Goal: Task Accomplishment & Management: Use online tool/utility

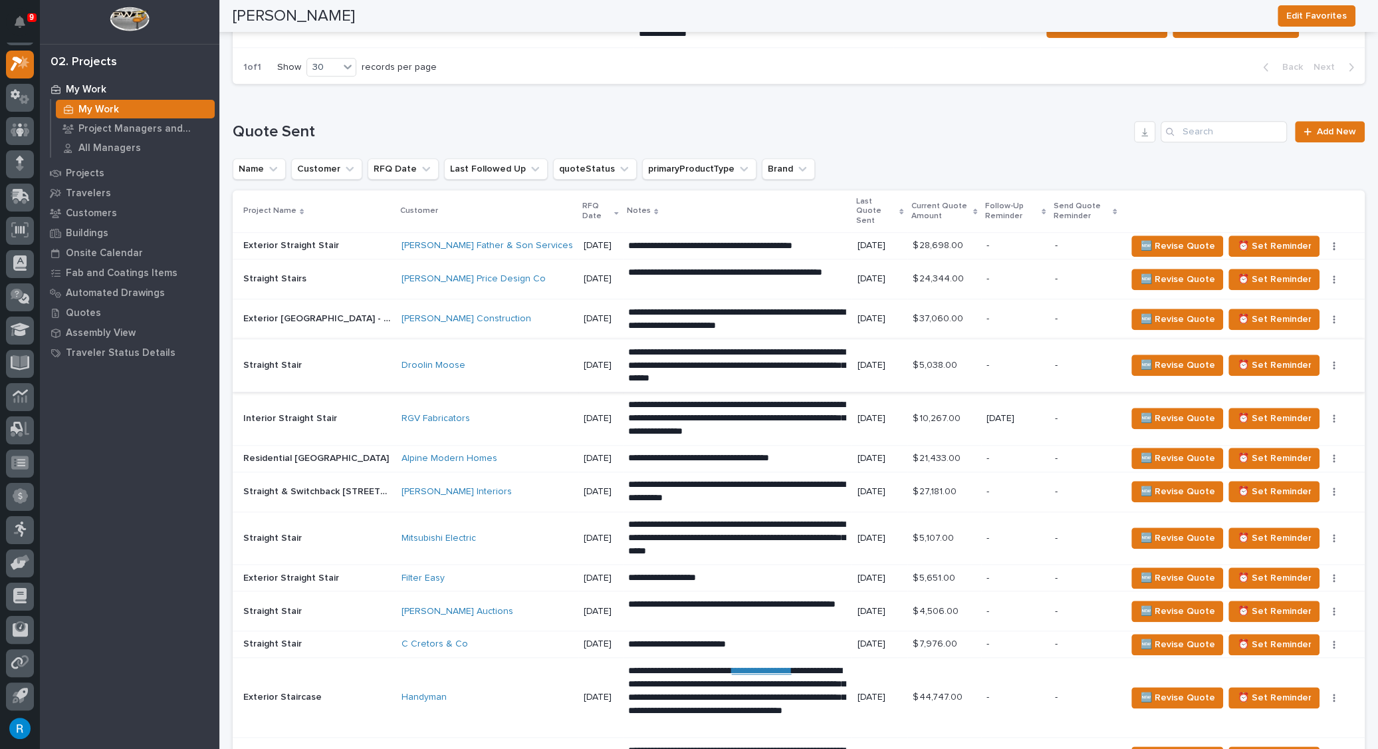
scroll to position [1148, 0]
click at [356, 239] on p at bounding box center [317, 244] width 148 height 11
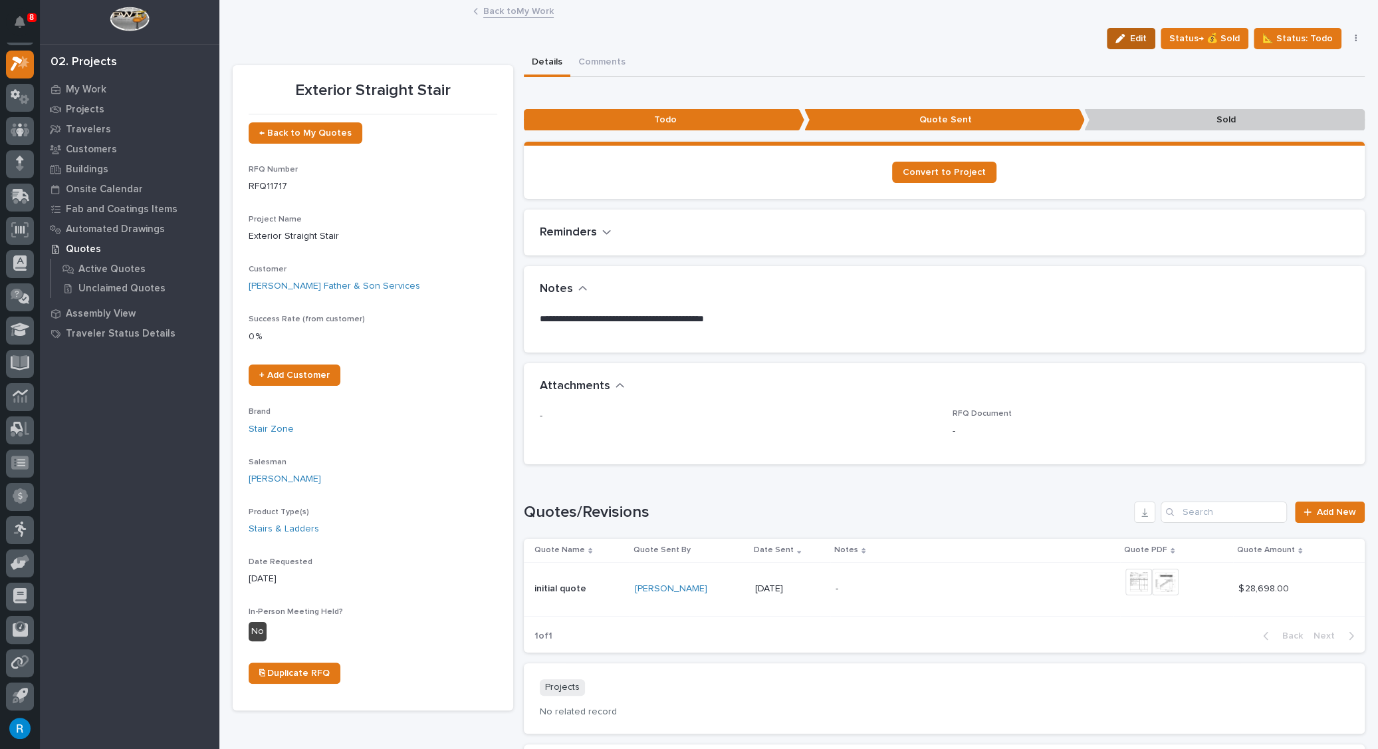
click at [1137, 33] on span "Edit" at bounding box center [1138, 39] width 17 height 12
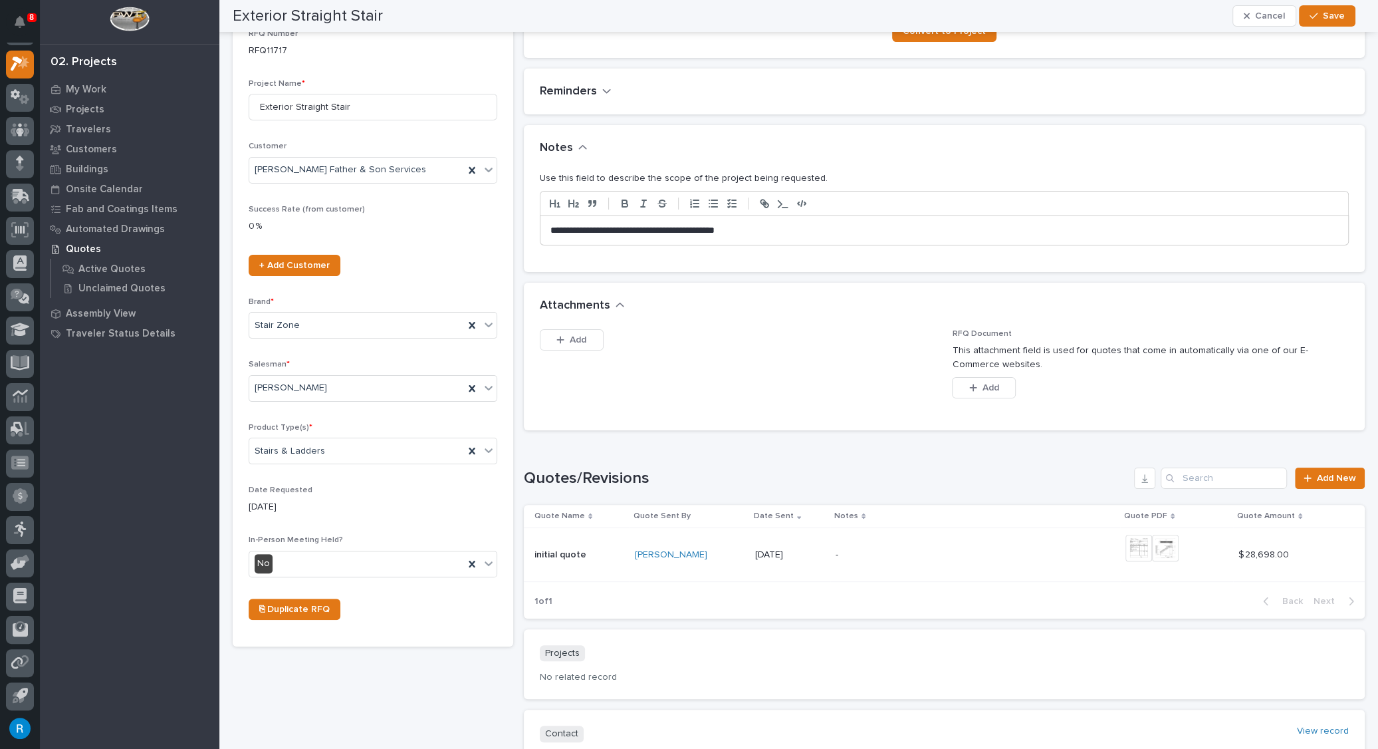
scroll to position [11, 0]
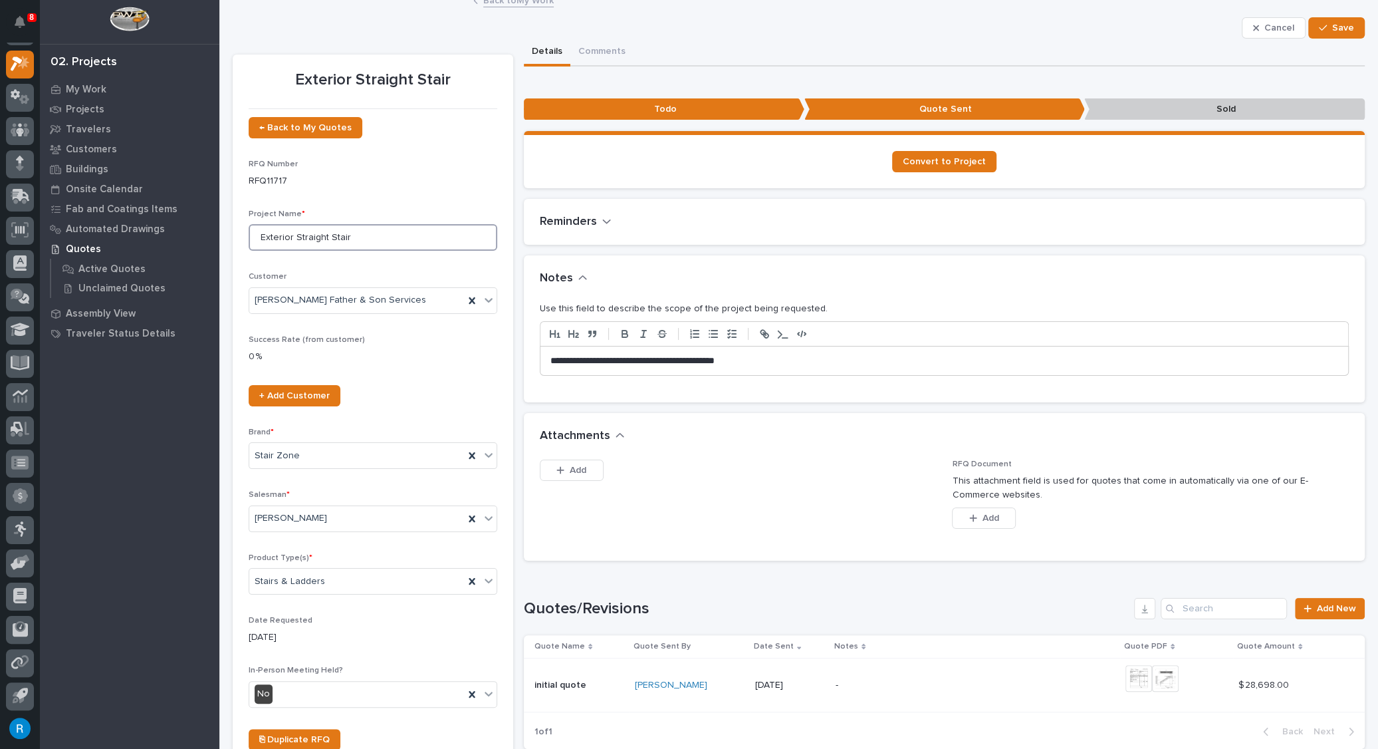
click at [372, 236] on input "Exterior Straight Stair" at bounding box center [373, 237] width 249 height 27
click at [356, 236] on input "Exterior Straight Stair" at bounding box center [373, 237] width 249 height 27
type input "Exterior Straight Stairs - Exit R/Exit L"
click at [767, 356] on p "**********" at bounding box center [940, 360] width 781 height 13
click at [586, 474] on button "Add" at bounding box center [572, 469] width 64 height 21
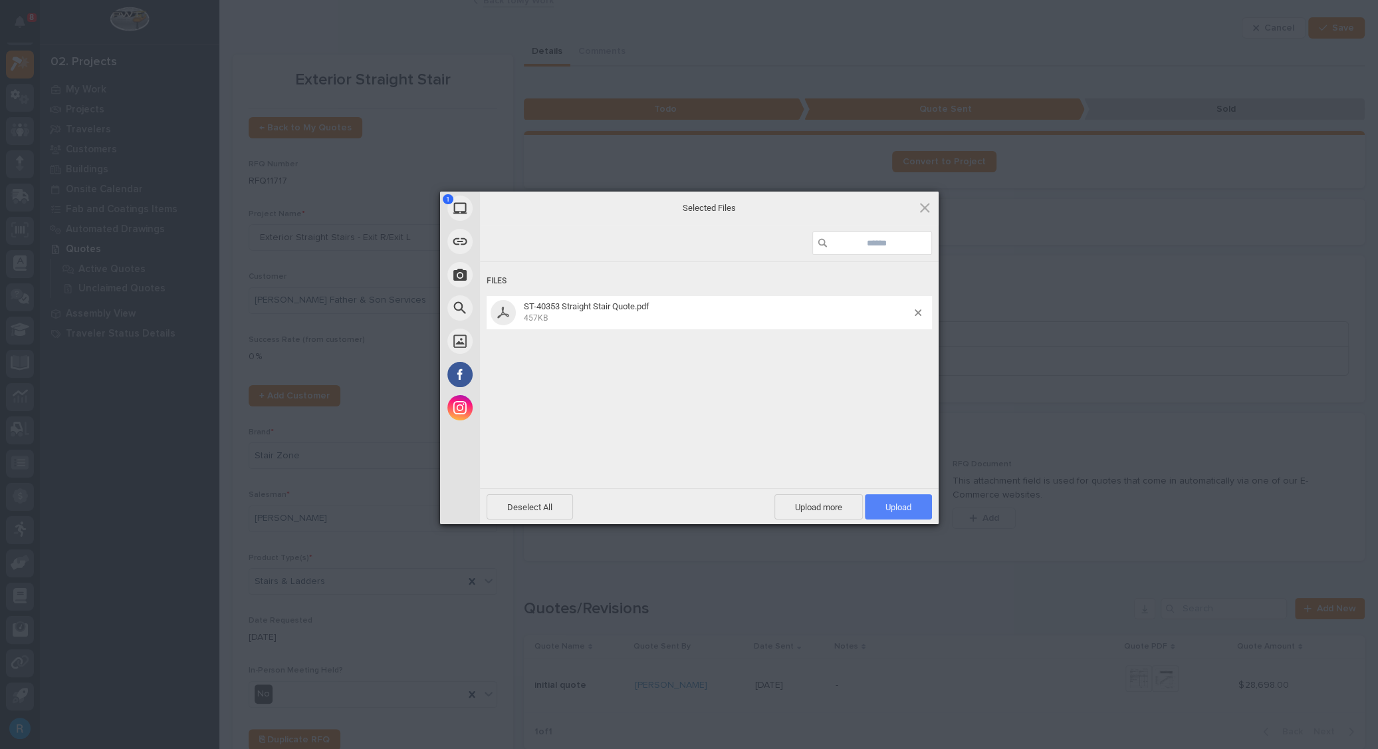
click at [903, 509] on span "Upload 1" at bounding box center [899, 507] width 26 height 10
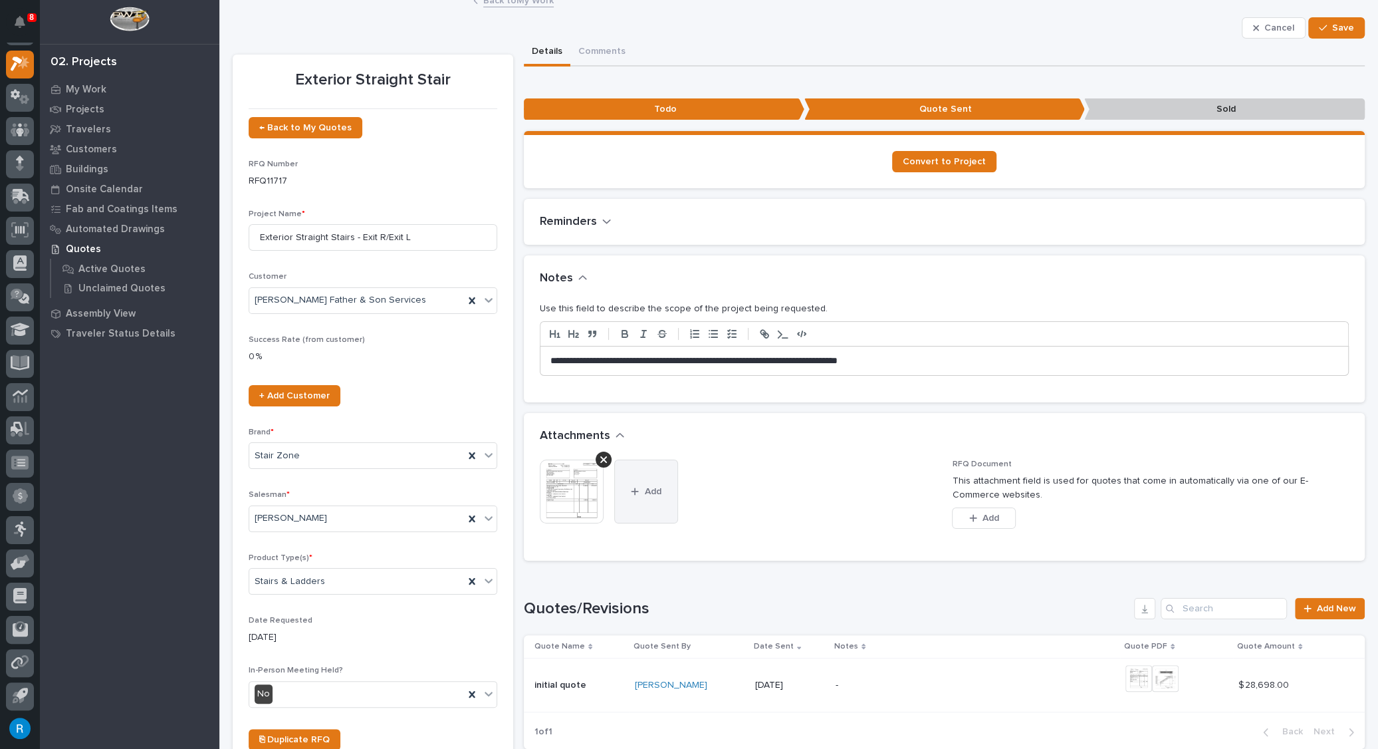
click at [647, 490] on span "Add" at bounding box center [652, 491] width 17 height 12
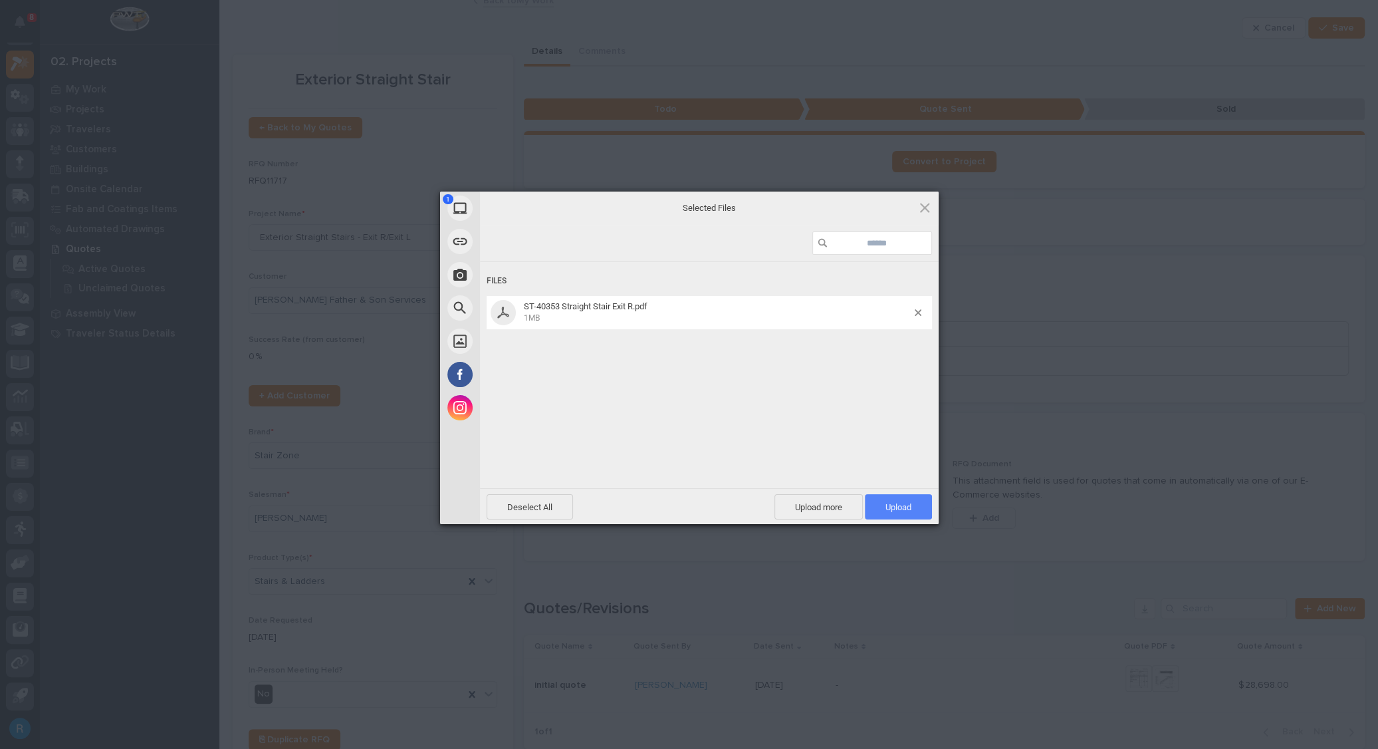
click at [901, 505] on span "Upload 1" at bounding box center [899, 507] width 26 height 10
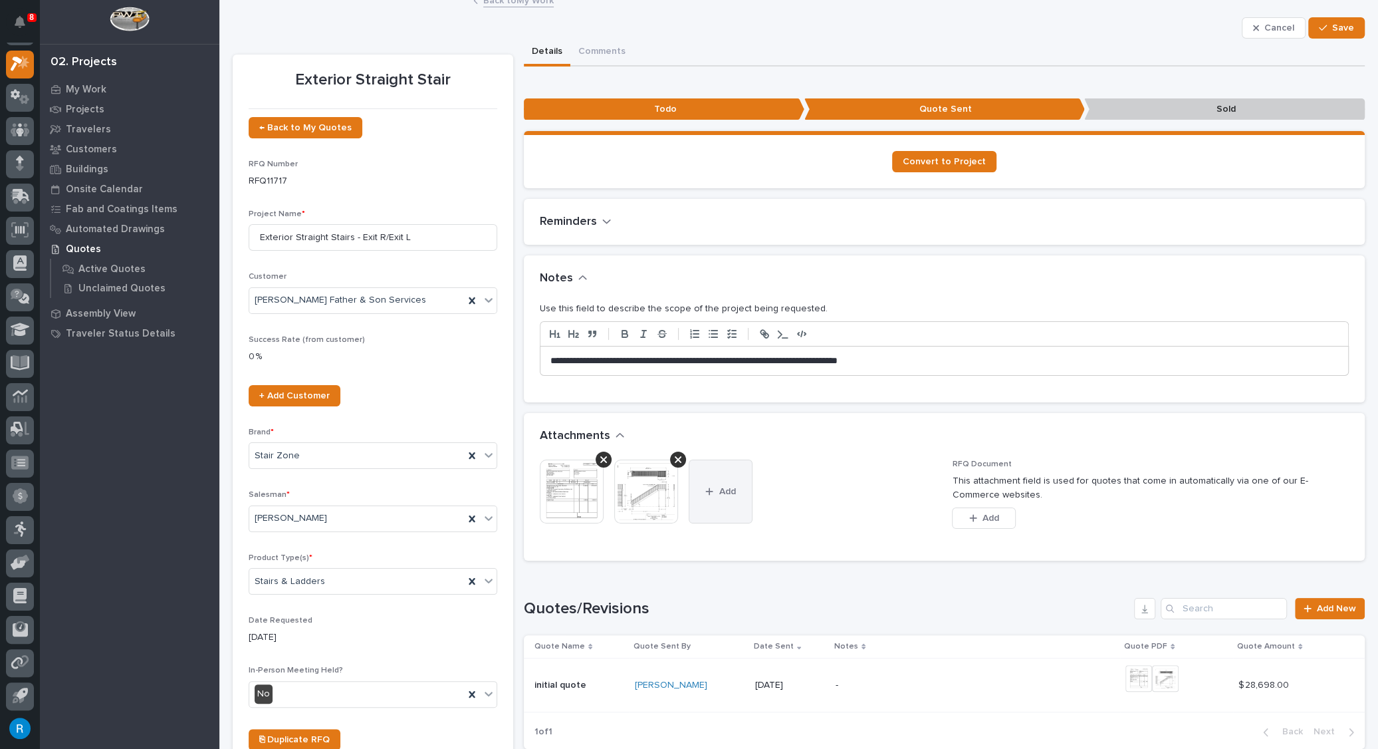
click at [723, 492] on span "Add" at bounding box center [727, 491] width 17 height 12
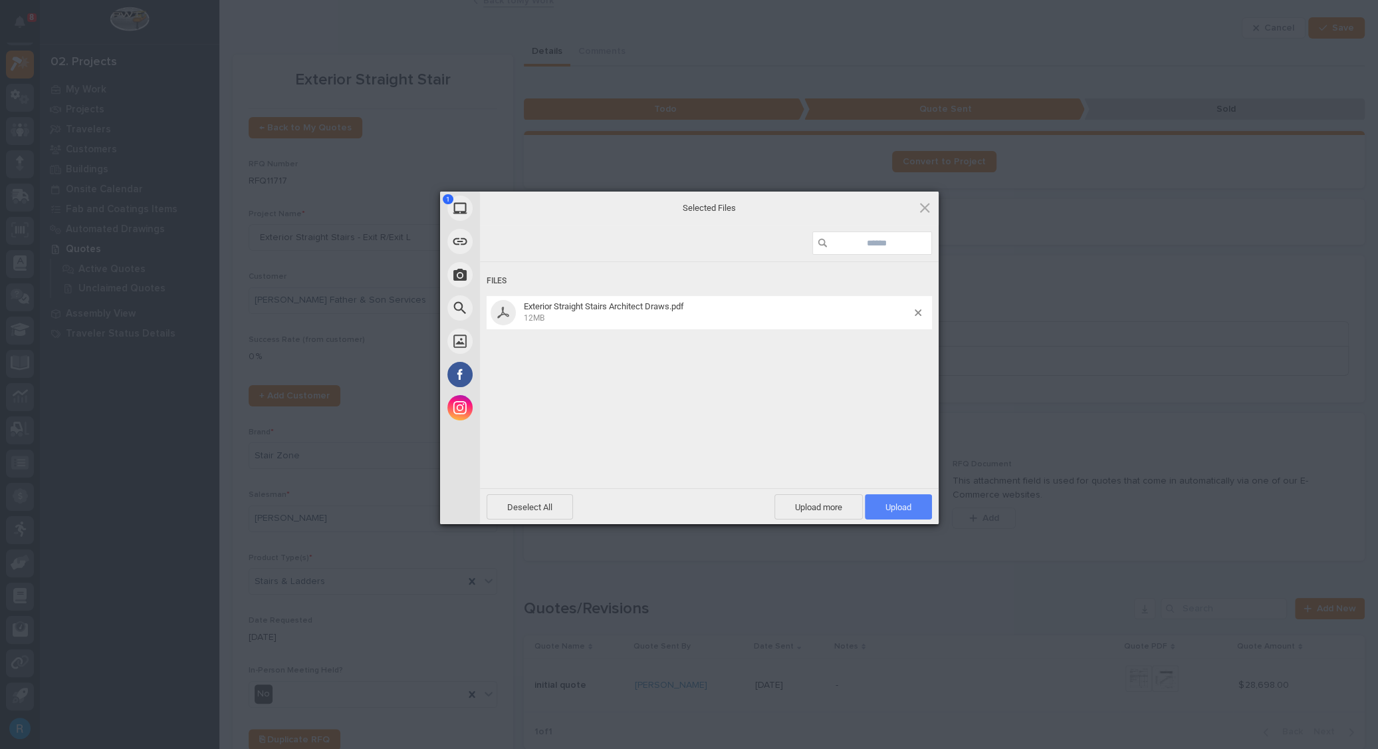
click at [893, 514] on span "Upload 1" at bounding box center [898, 506] width 67 height 25
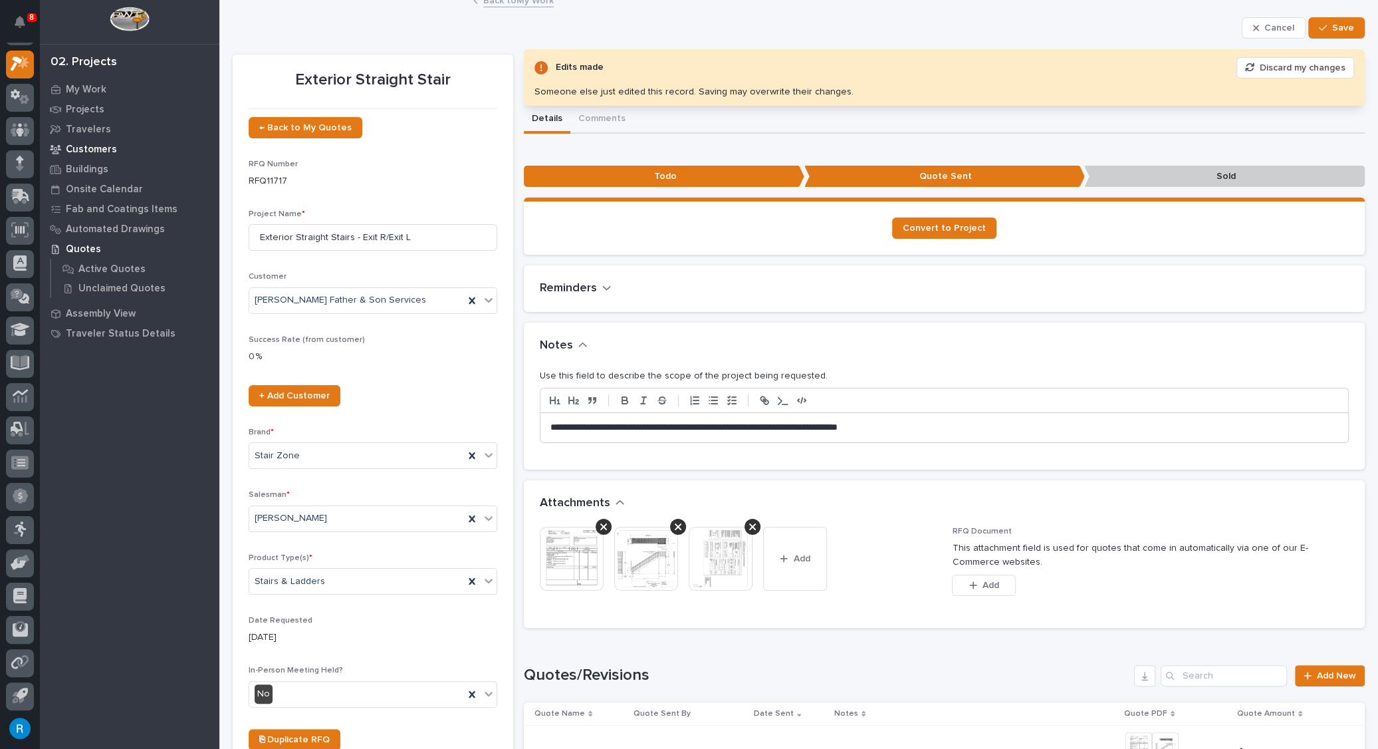
click at [95, 150] on p "Customers" at bounding box center [91, 150] width 51 height 12
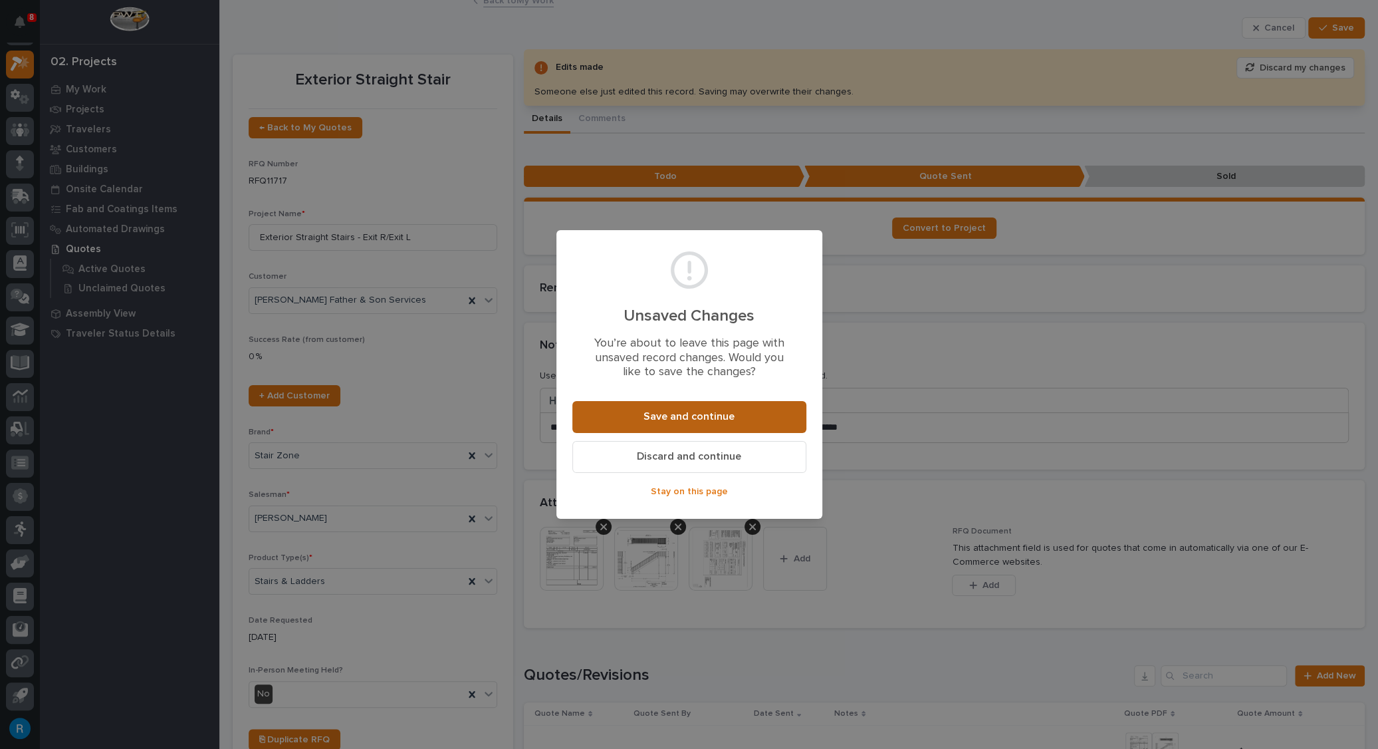
click at [682, 418] on span "Save and continue" at bounding box center [689, 417] width 91 height 14
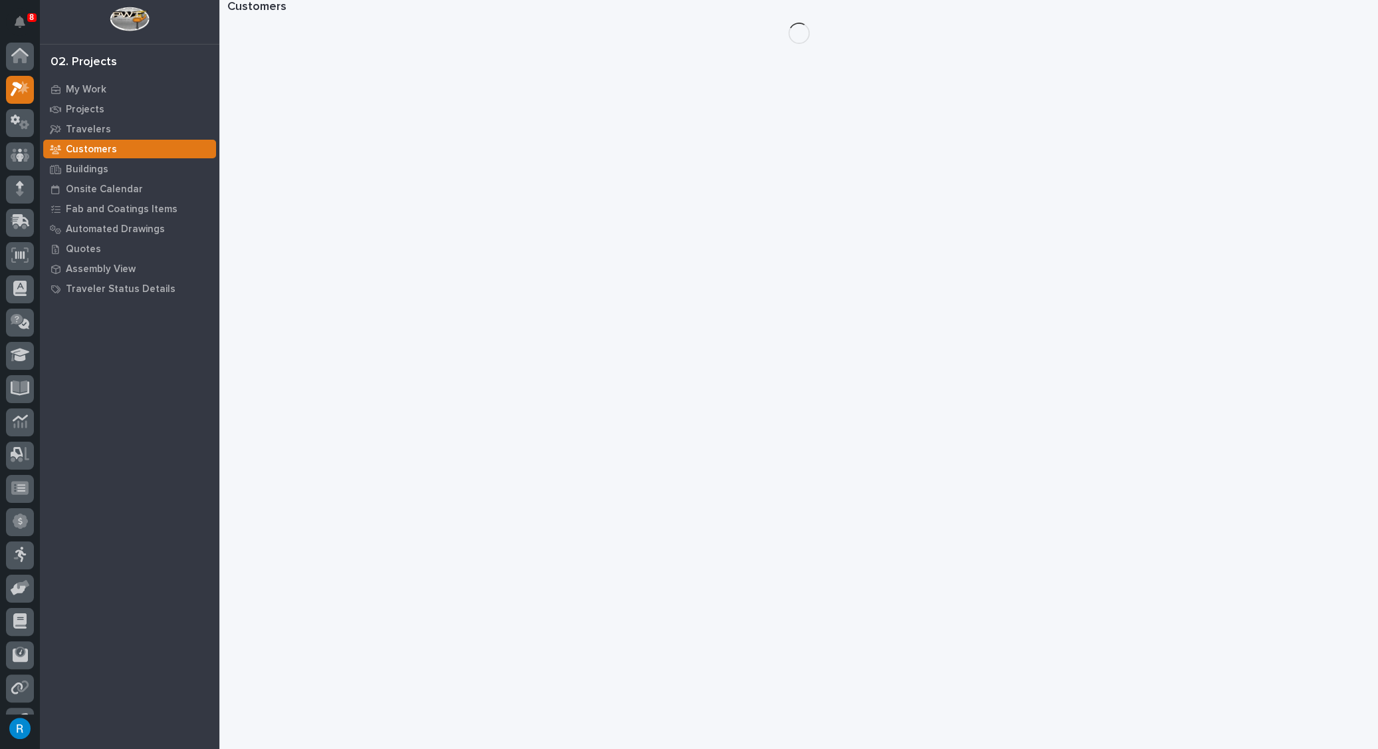
scroll to position [25, 0]
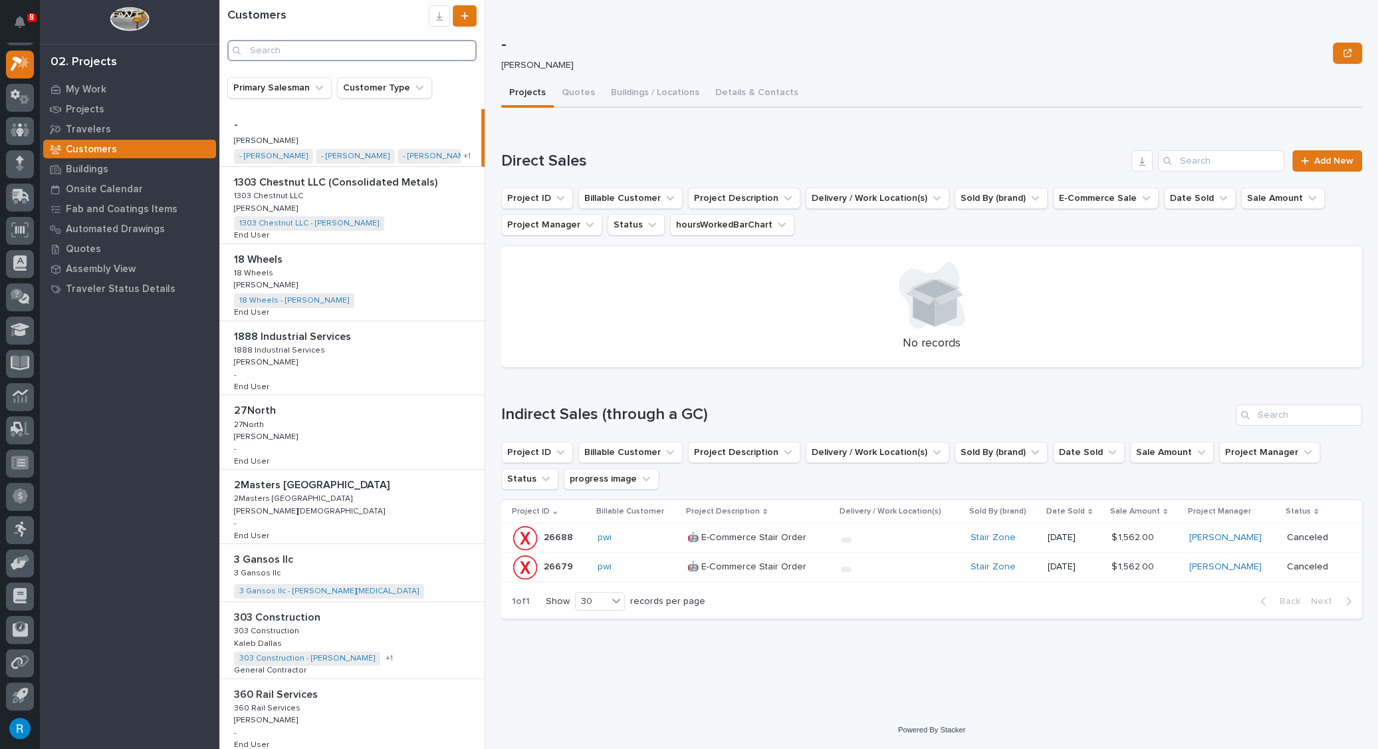
click at [263, 53] on input "Search" at bounding box center [351, 50] width 249 height 21
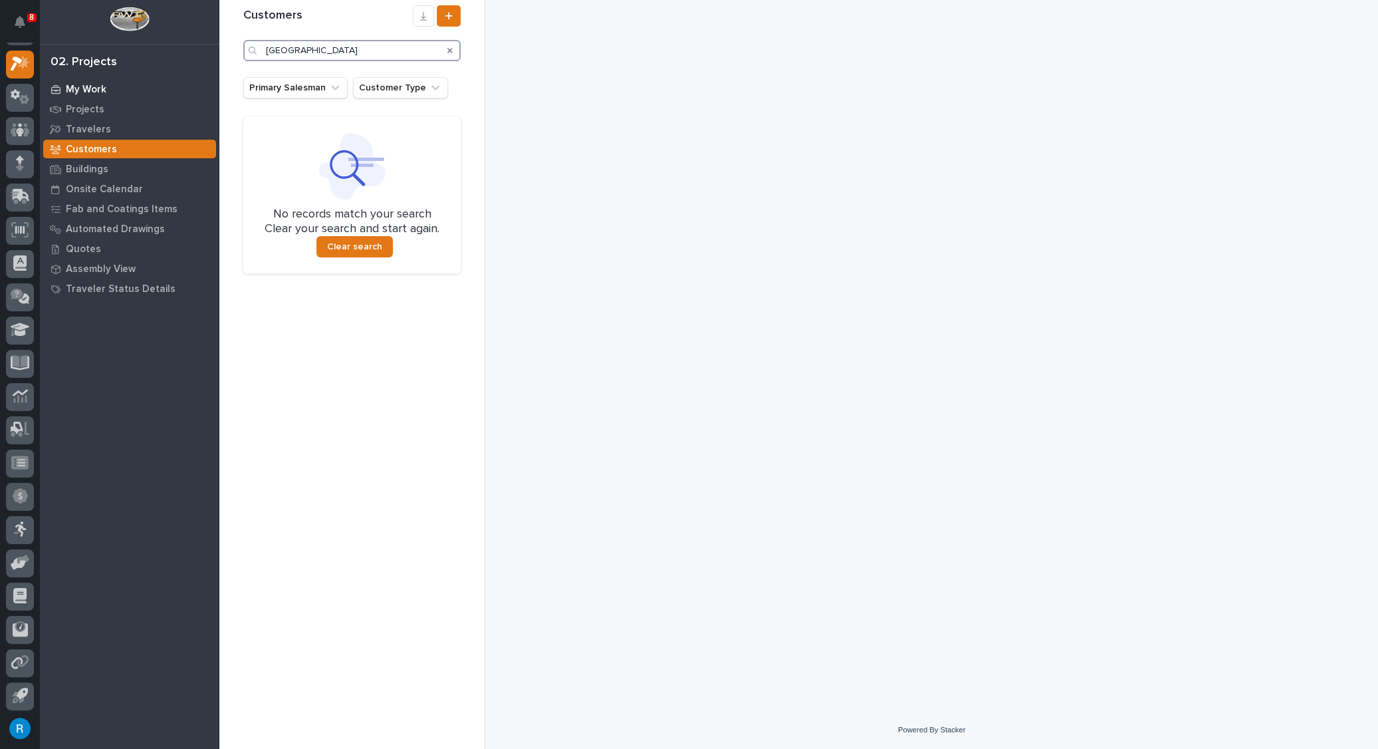
type input "[GEOGRAPHIC_DATA]"
click at [97, 92] on p "My Work" at bounding box center [86, 90] width 41 height 12
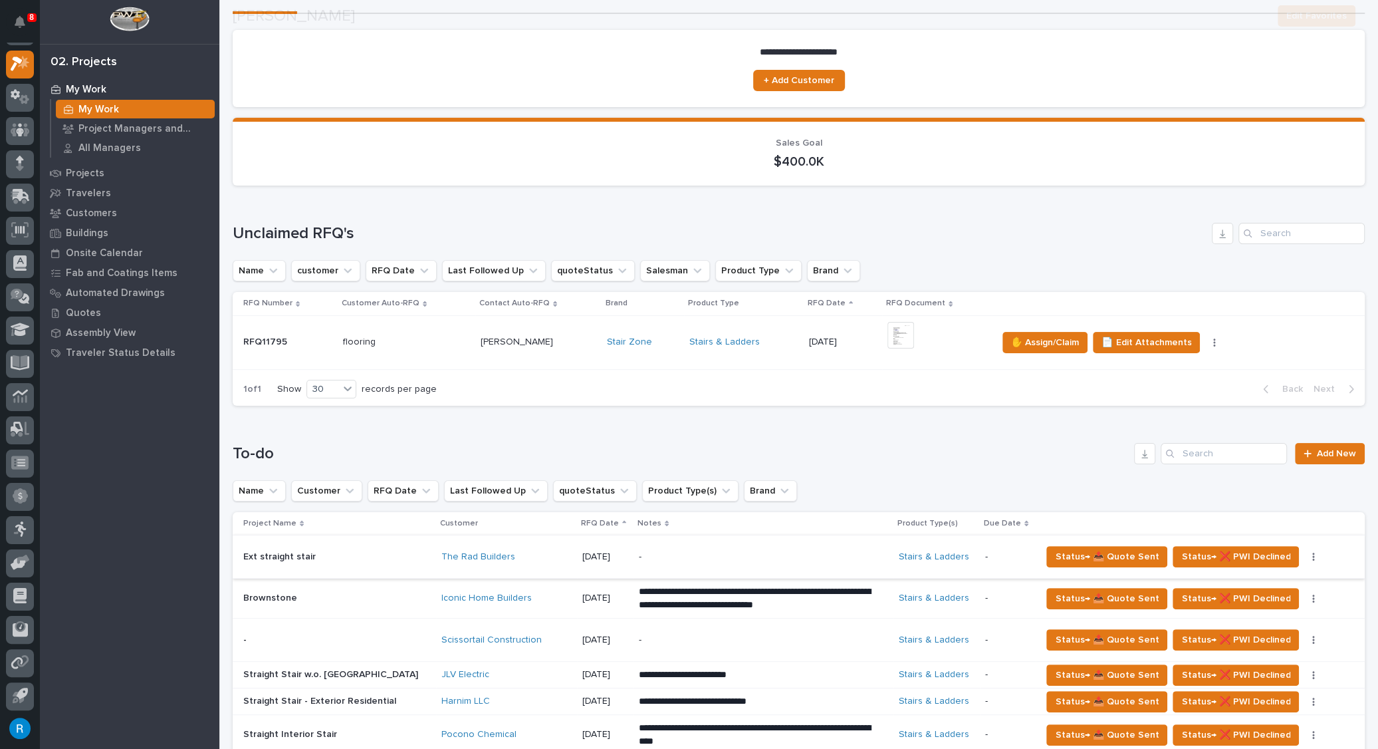
scroll to position [241, 0]
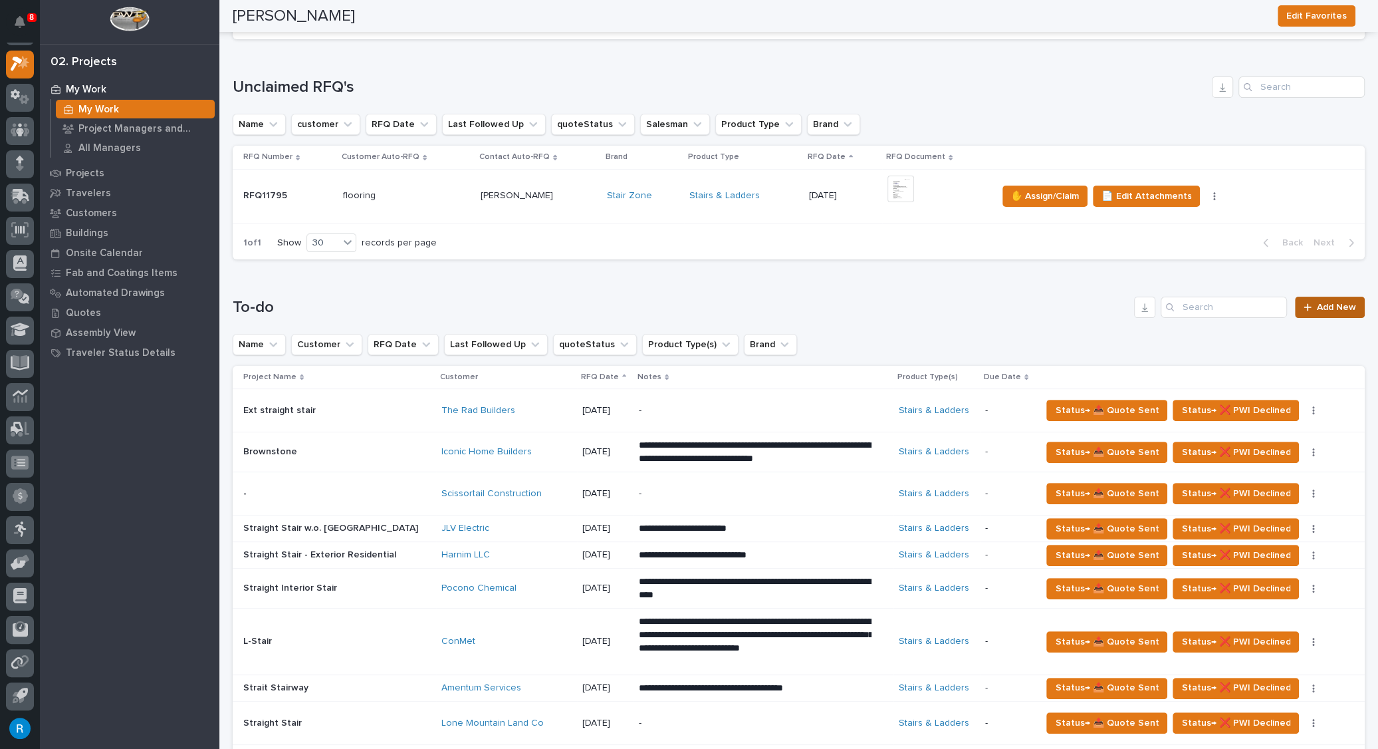
click at [1335, 308] on span "Add New" at bounding box center [1336, 306] width 39 height 9
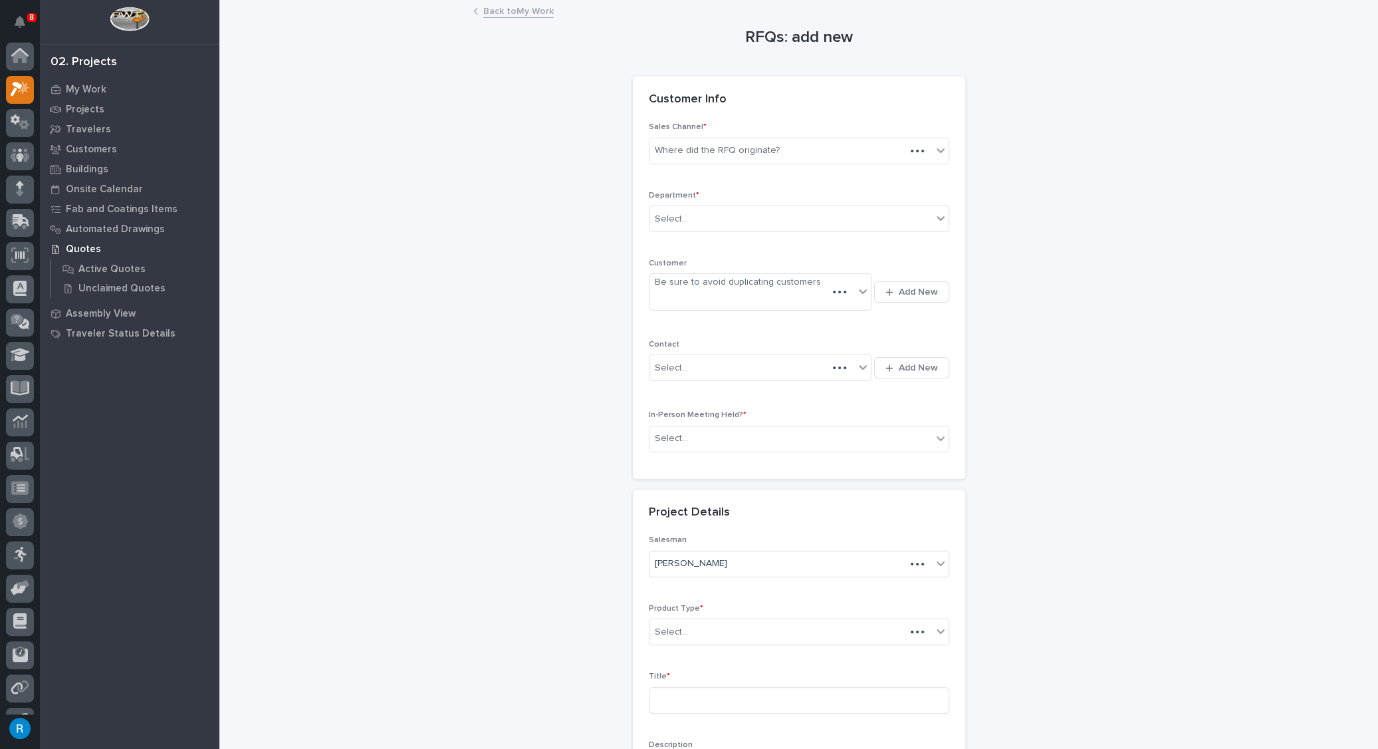
scroll to position [25, 0]
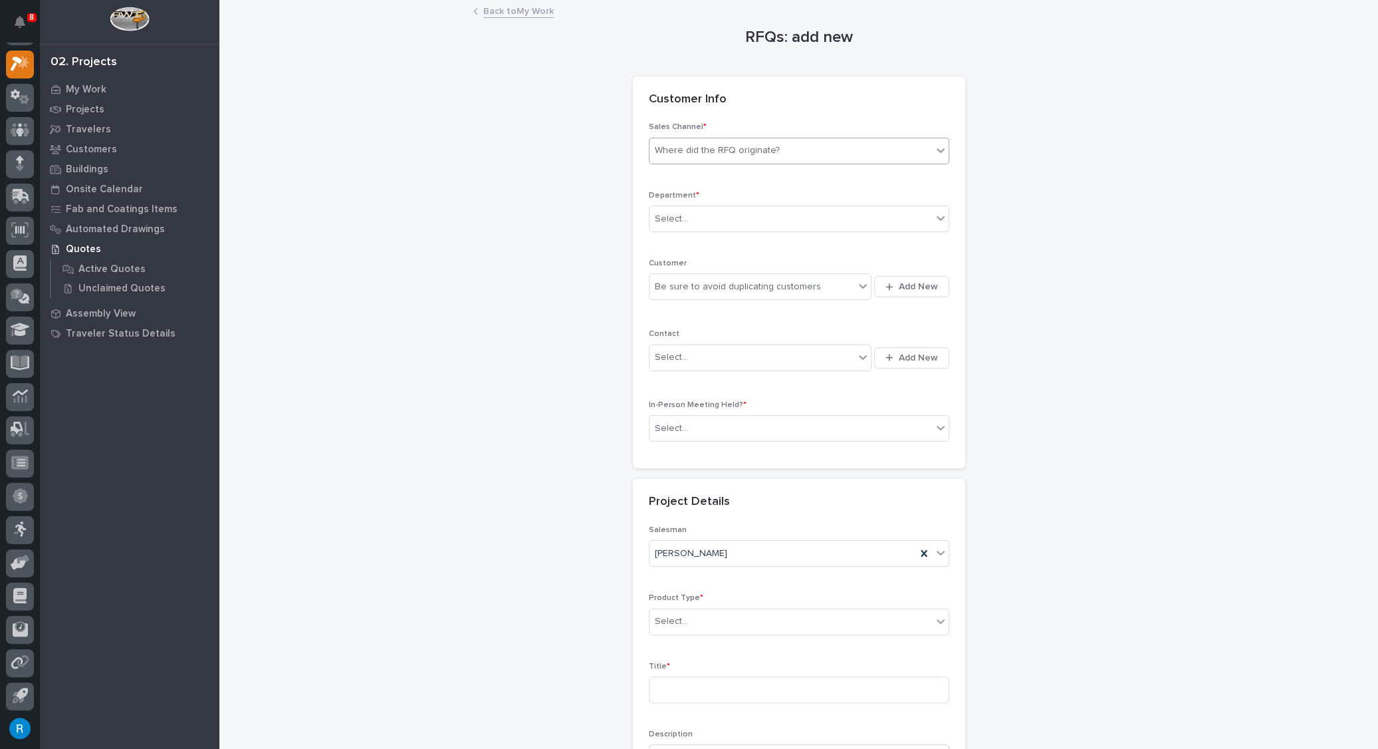
click at [896, 154] on div "Where did the RFQ originate?" at bounding box center [791, 151] width 283 height 22
click at [688, 224] on div "Stair Zone" at bounding box center [793, 221] width 299 height 23
click at [689, 219] on div "Select..." at bounding box center [791, 219] width 283 height 22
click at [686, 239] on span "National Sales" at bounding box center [683, 242] width 67 height 15
click at [818, 290] on div "Be sure to avoid duplicating customers" at bounding box center [752, 287] width 205 height 22
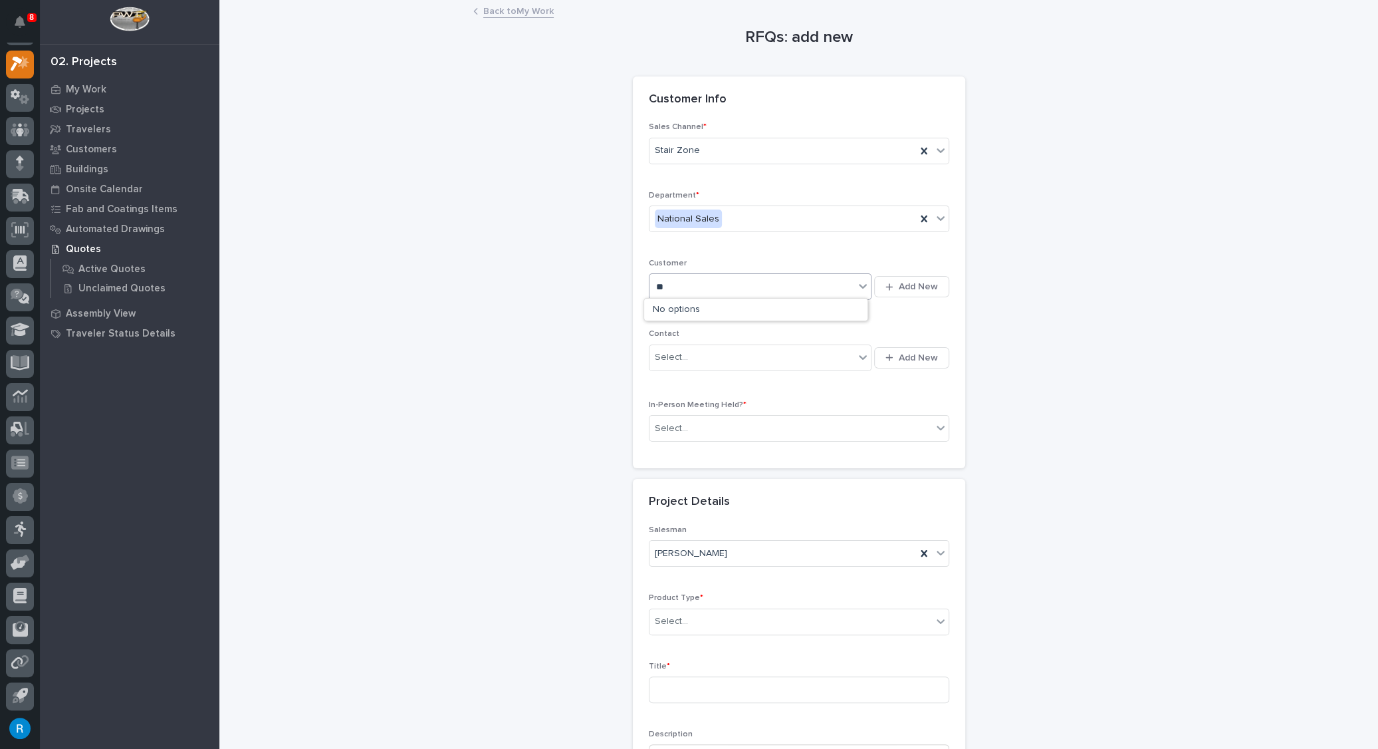
type input "*"
type input "******"
click at [911, 285] on span "Add New" at bounding box center [918, 287] width 39 height 12
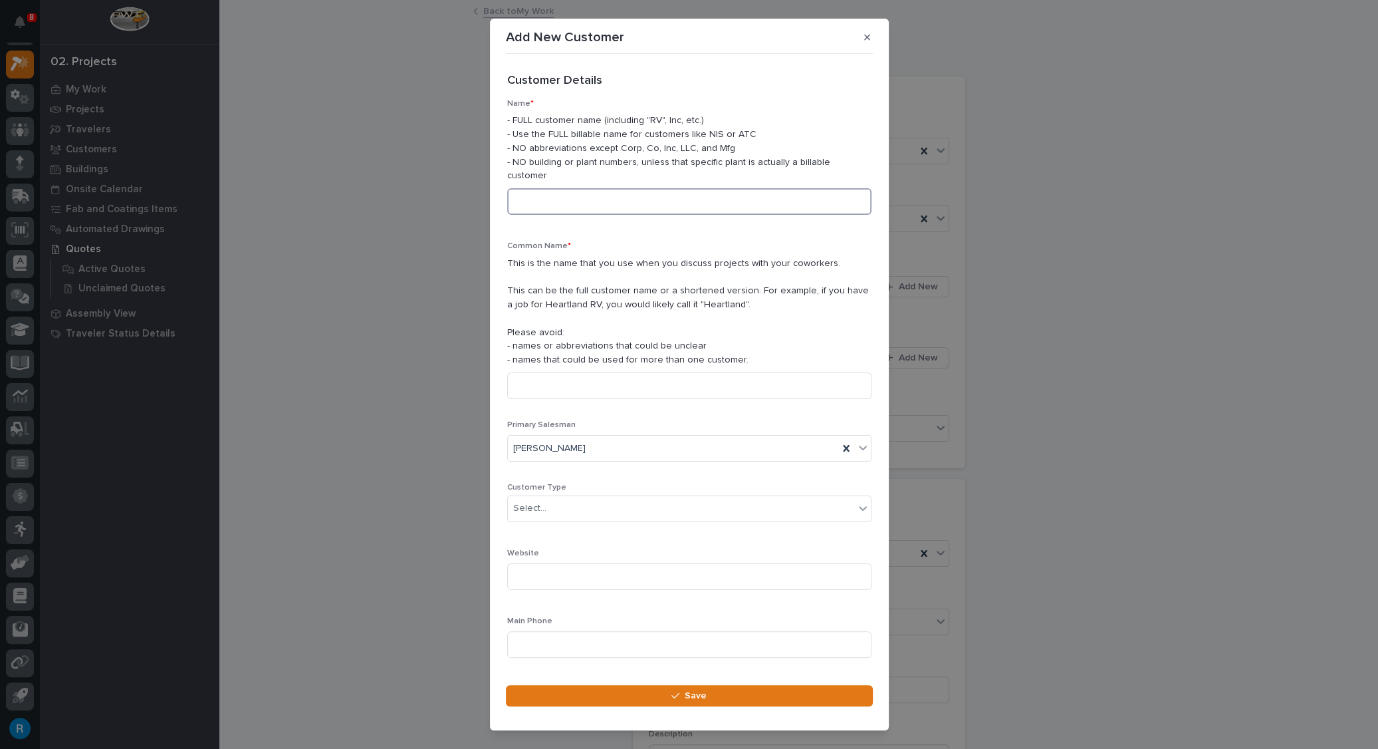
click at [529, 191] on input at bounding box center [689, 201] width 364 height 27
type input "m"
type input "Munster Med Inn"
click at [514, 372] on input at bounding box center [689, 385] width 364 height 27
type input "Munster Med Inn"
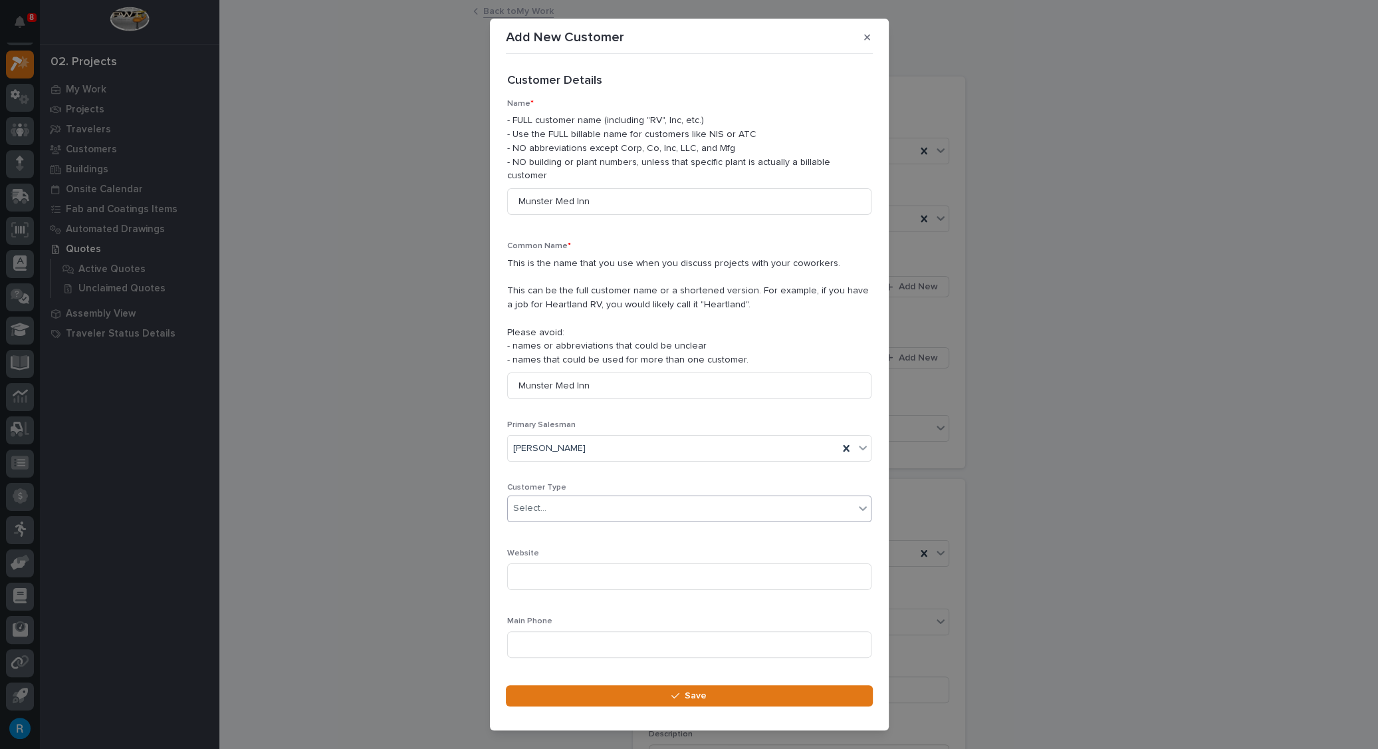
click at [544, 497] on div "Select..." at bounding box center [681, 508] width 346 height 22
click at [532, 546] on div "End User" at bounding box center [684, 542] width 354 height 23
click at [540, 631] on input at bounding box center [689, 644] width 364 height 27
type input "[PHONE_NUMBER]"
click at [689, 701] on span "Save" at bounding box center [696, 695] width 22 height 12
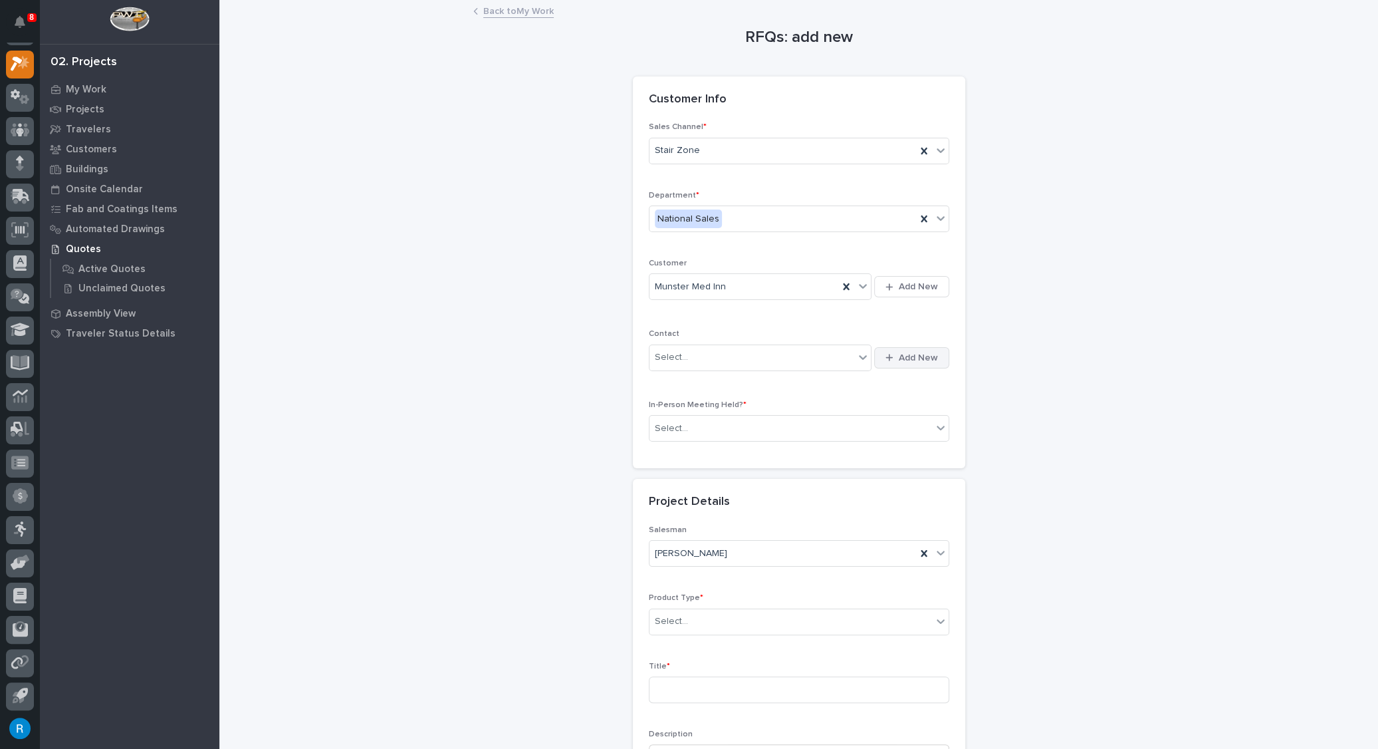
click at [918, 358] on span "Add New" at bounding box center [918, 358] width 39 height 12
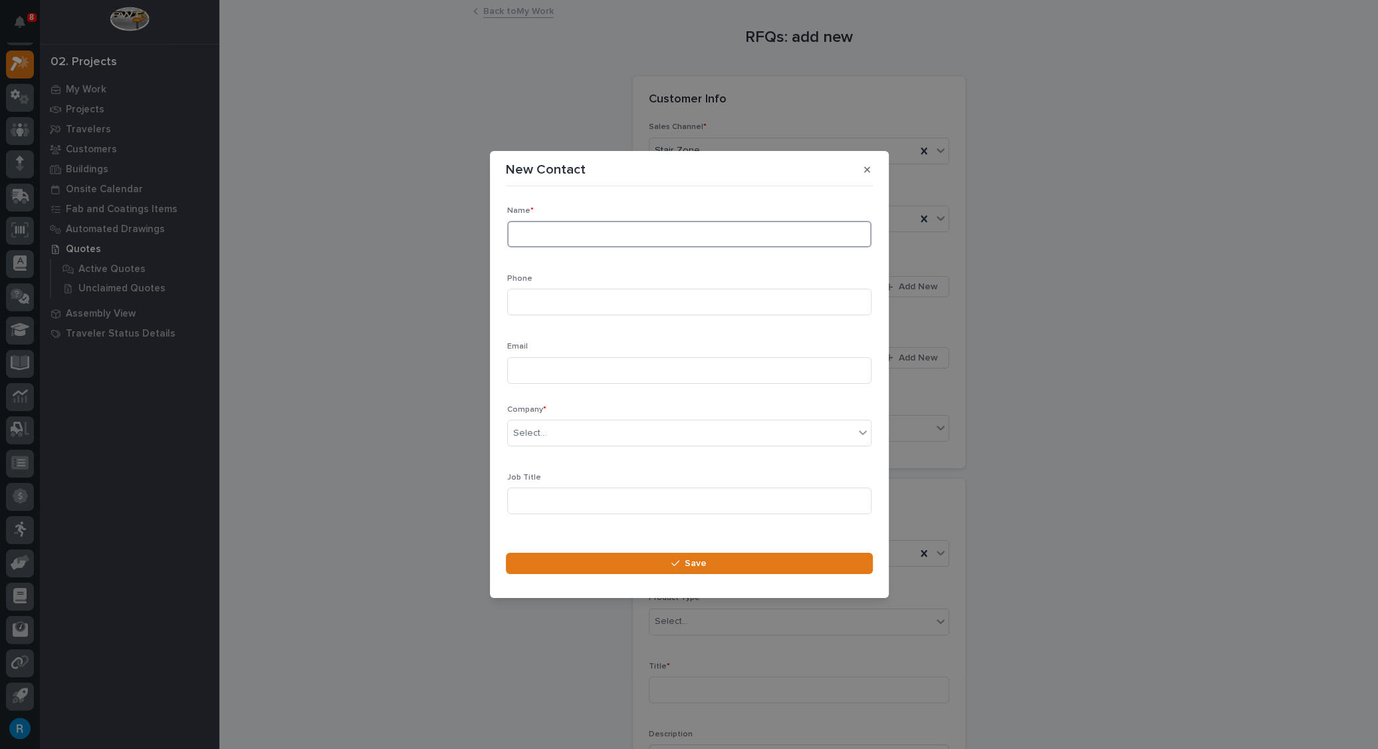
click at [529, 232] on input at bounding box center [689, 234] width 364 height 27
type input "[PERSON_NAME]"
type input "[PHONE_NUMBER]"
click at [523, 368] on input at bounding box center [689, 370] width 364 height 27
type input "[EMAIL_ADDRESS][DOMAIN_NAME]"
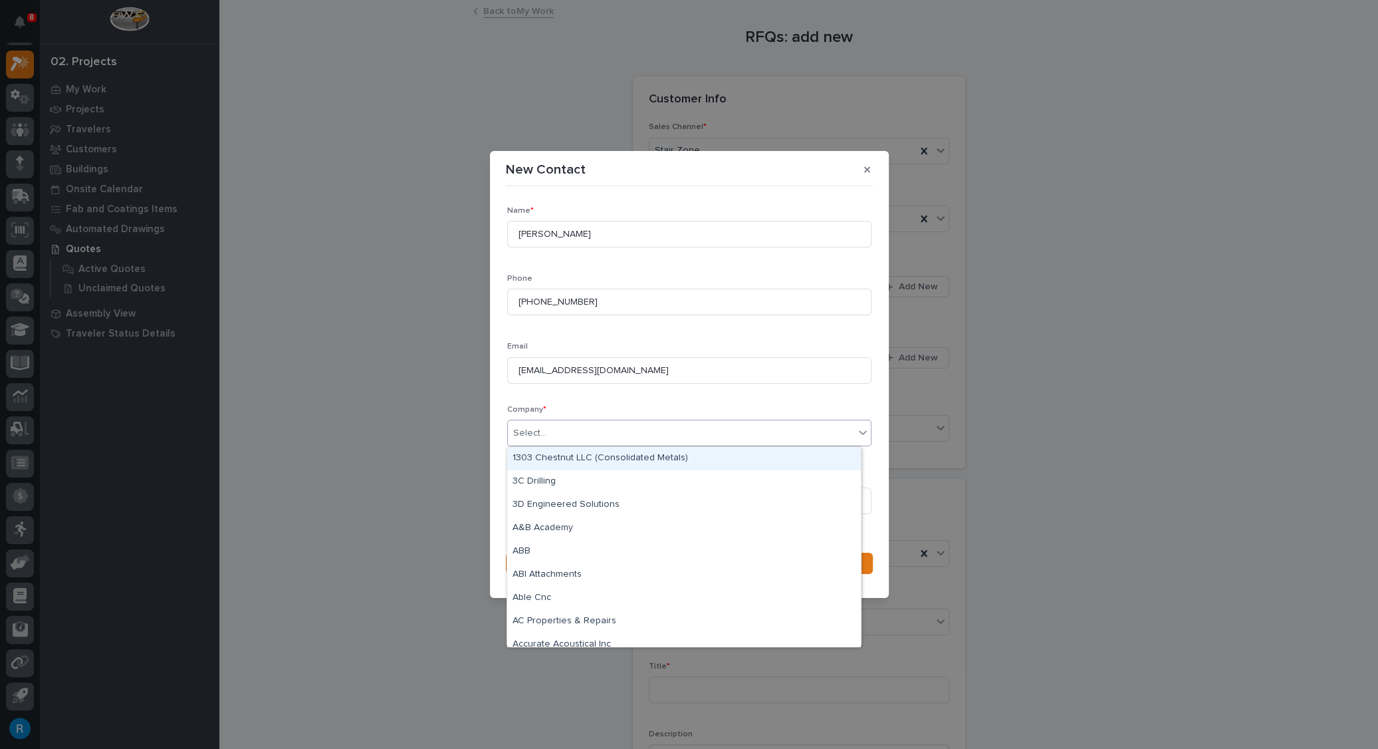
click at [840, 439] on div "Select..." at bounding box center [681, 433] width 346 height 22
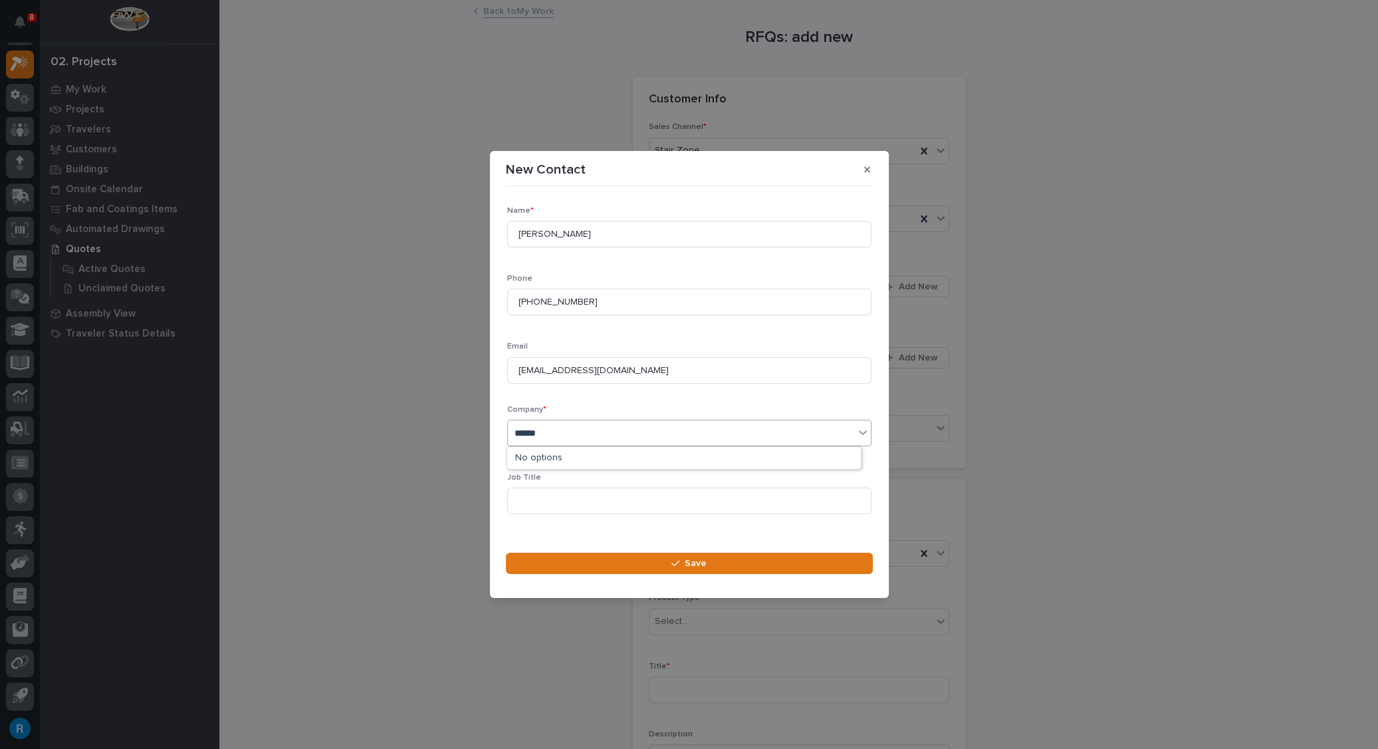
type input "*******"
click at [549, 452] on div "Munster Med Inn" at bounding box center [684, 458] width 354 height 23
click at [521, 497] on input at bounding box center [689, 500] width 364 height 27
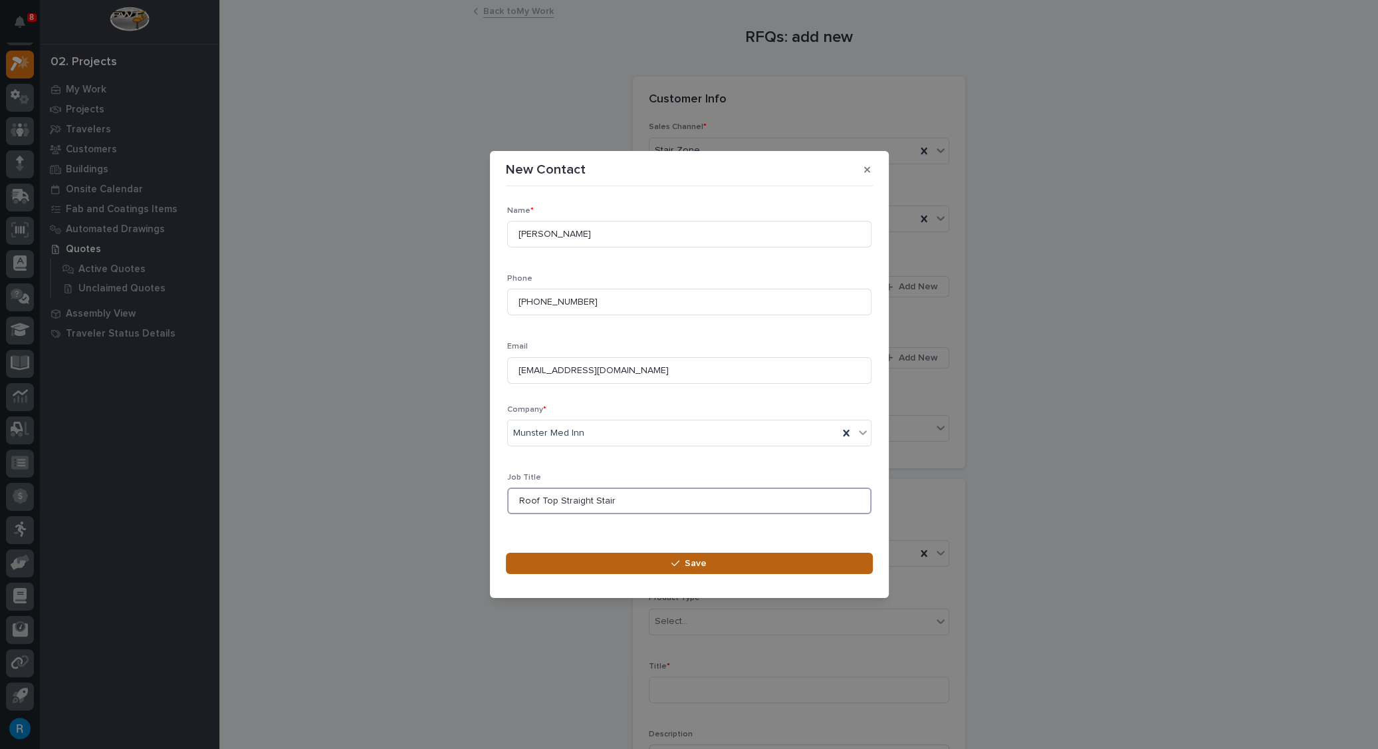
type input "Roof Top Straight Stair"
click at [692, 564] on span "Save" at bounding box center [696, 563] width 22 height 12
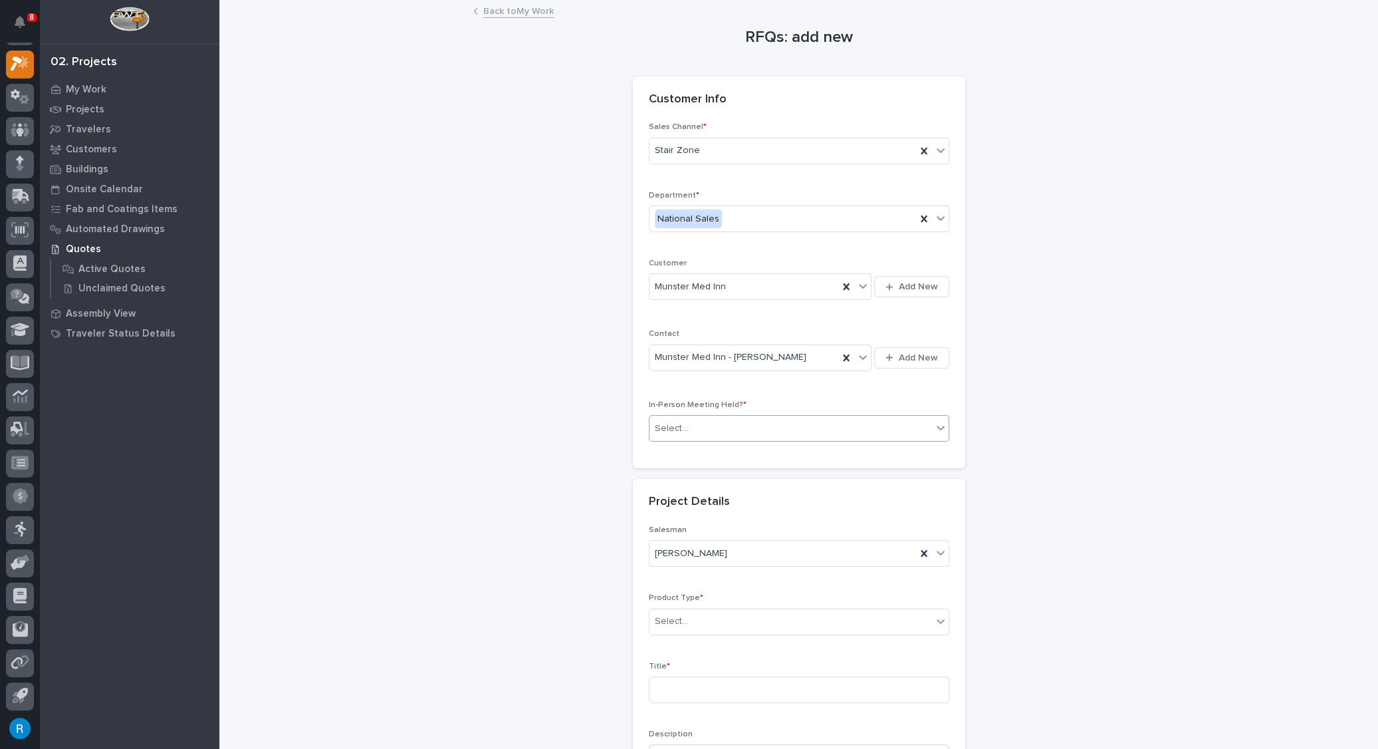
click at [689, 425] on input "text" at bounding box center [689, 428] width 1 height 11
click at [655, 473] on span "No" at bounding box center [659, 473] width 18 height 15
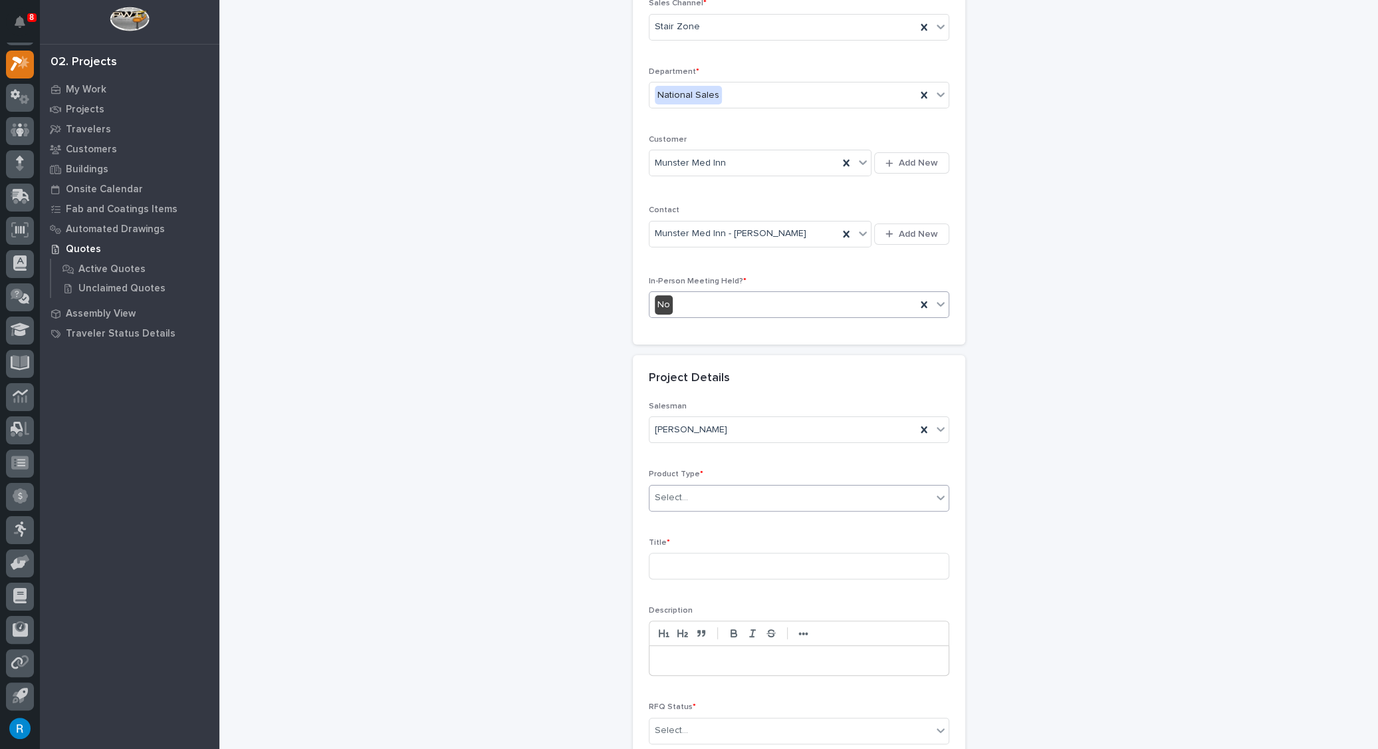
scroll to position [181, 0]
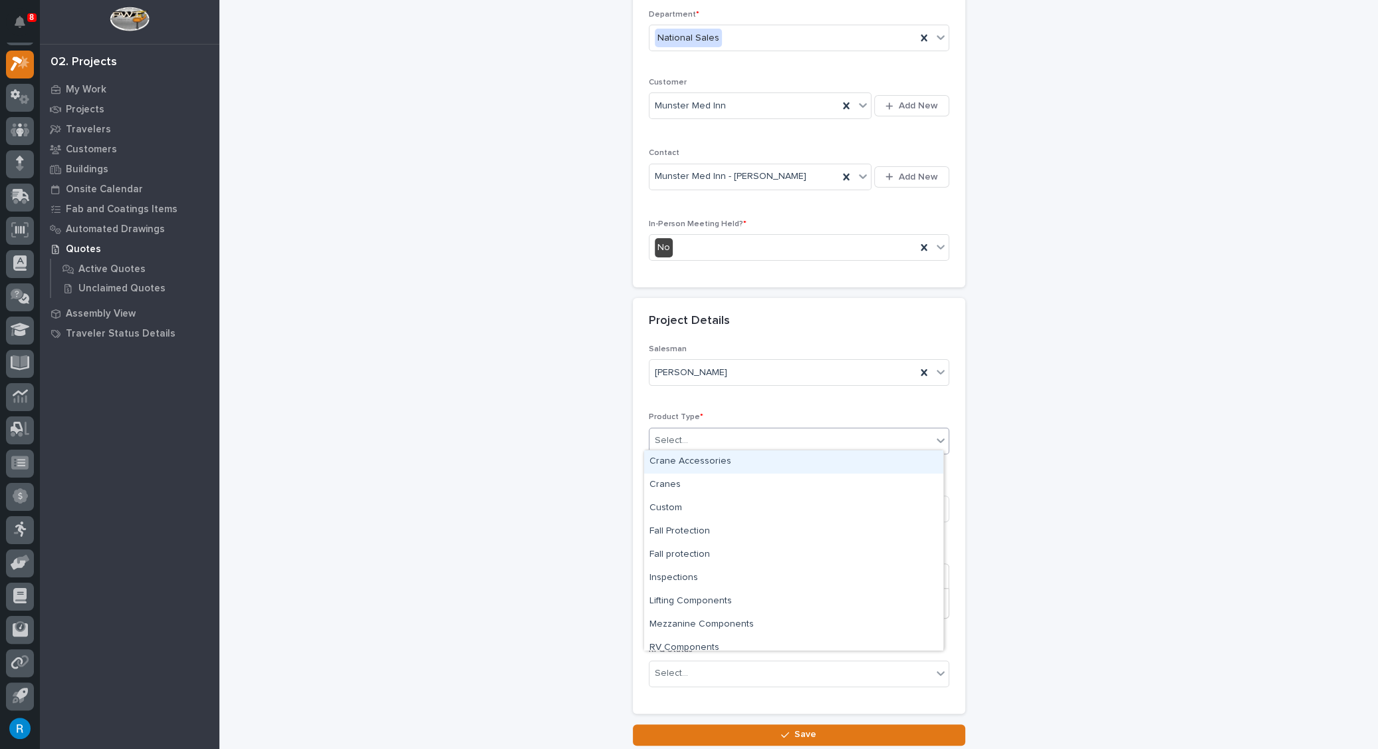
click at [795, 445] on div "Select..." at bounding box center [791, 440] width 283 height 22
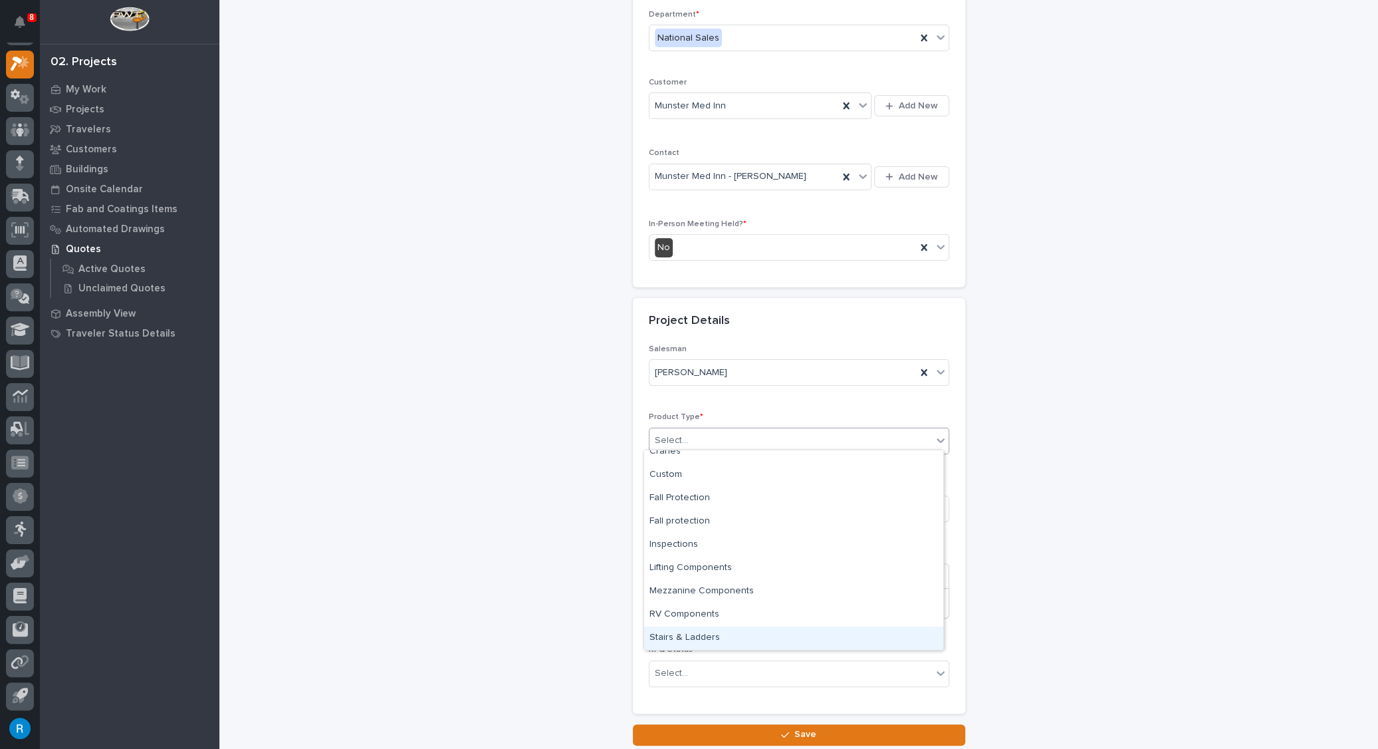
click at [703, 636] on div "Stairs & Ladders" at bounding box center [793, 637] width 299 height 23
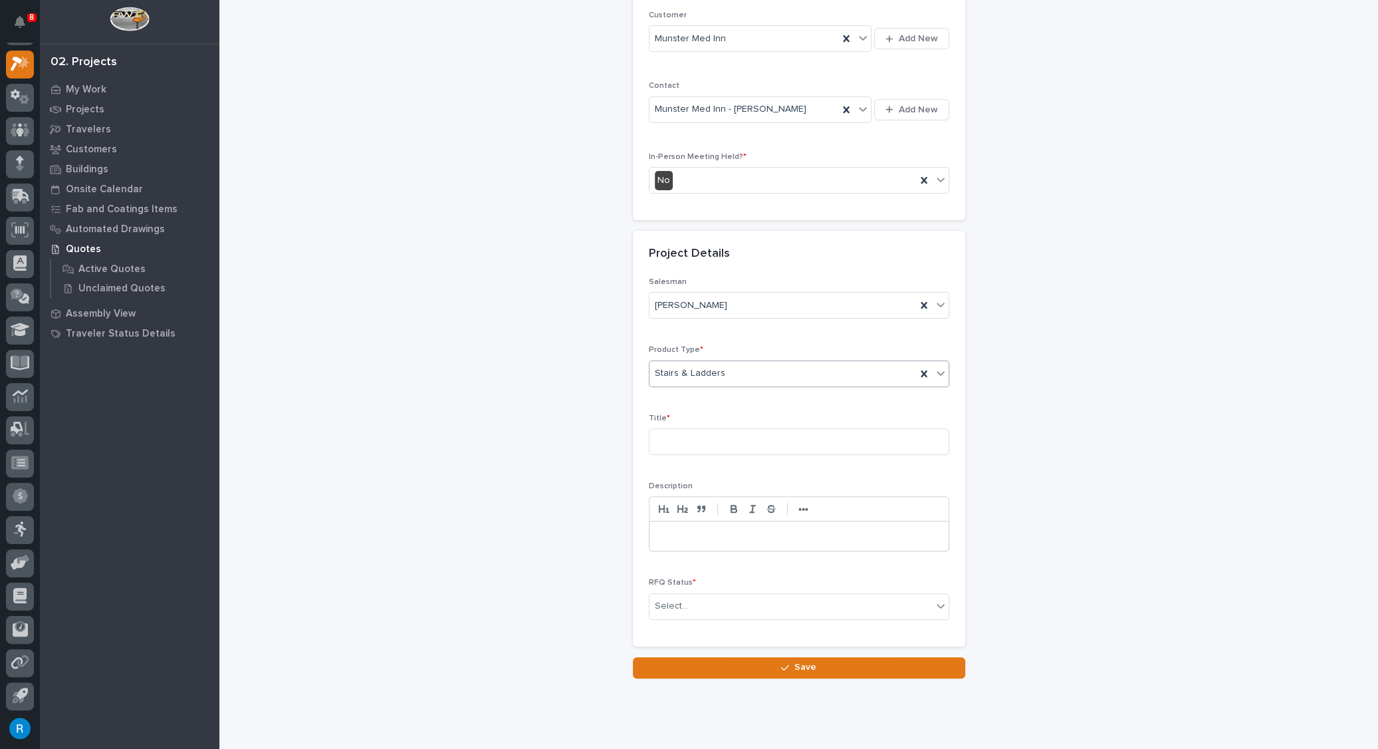
scroll to position [275, 0]
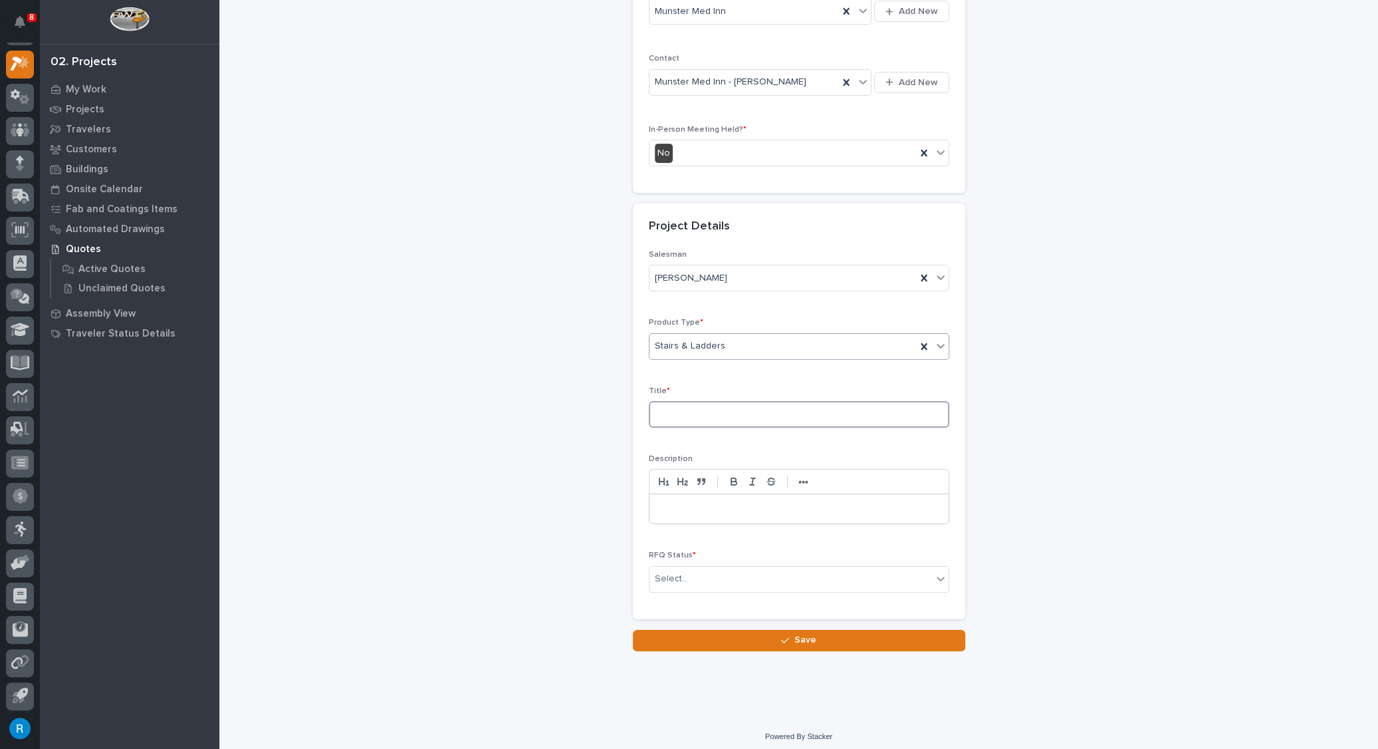
click at [661, 408] on input at bounding box center [799, 414] width 301 height 27
type input "Roof Top Straight Stair"
click at [660, 502] on p at bounding box center [799, 508] width 279 height 13
click at [753, 582] on div "Select..." at bounding box center [791, 579] width 283 height 22
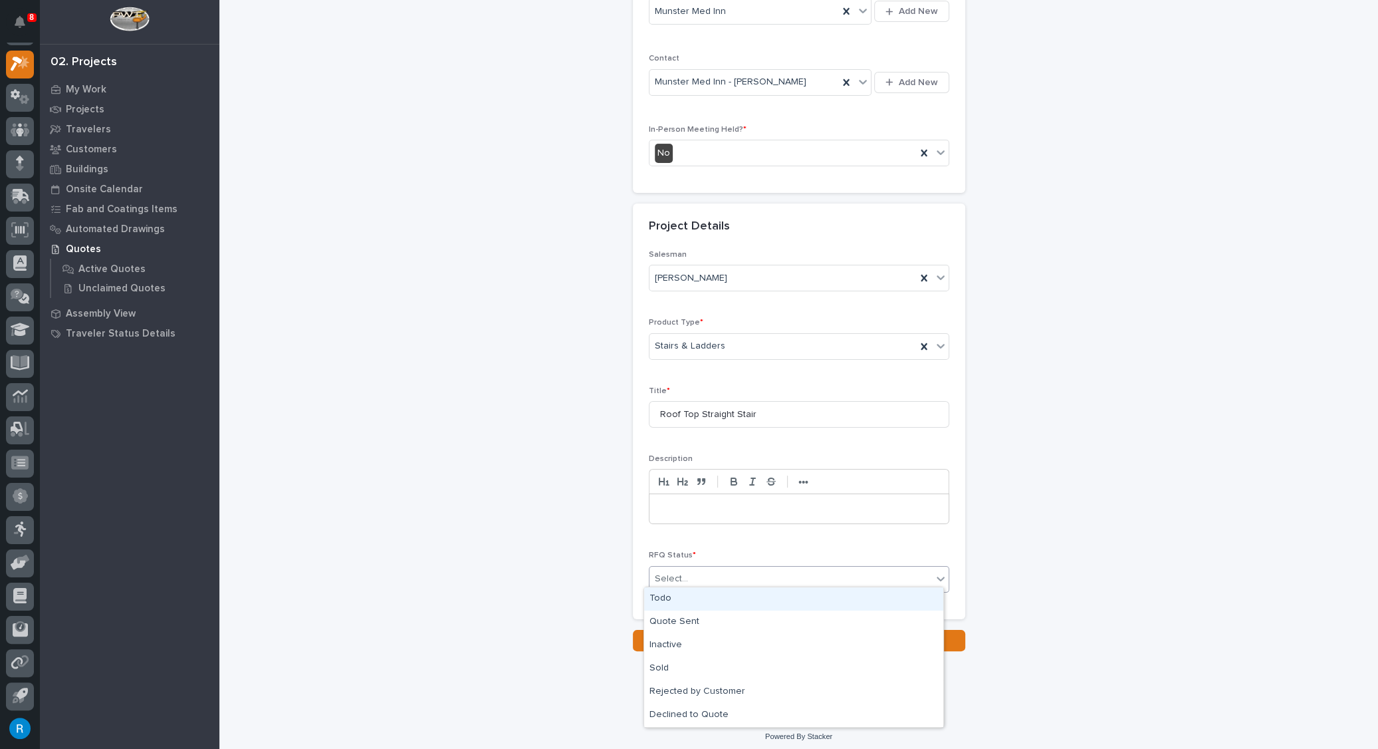
click at [657, 598] on div "Todo" at bounding box center [793, 598] width 299 height 23
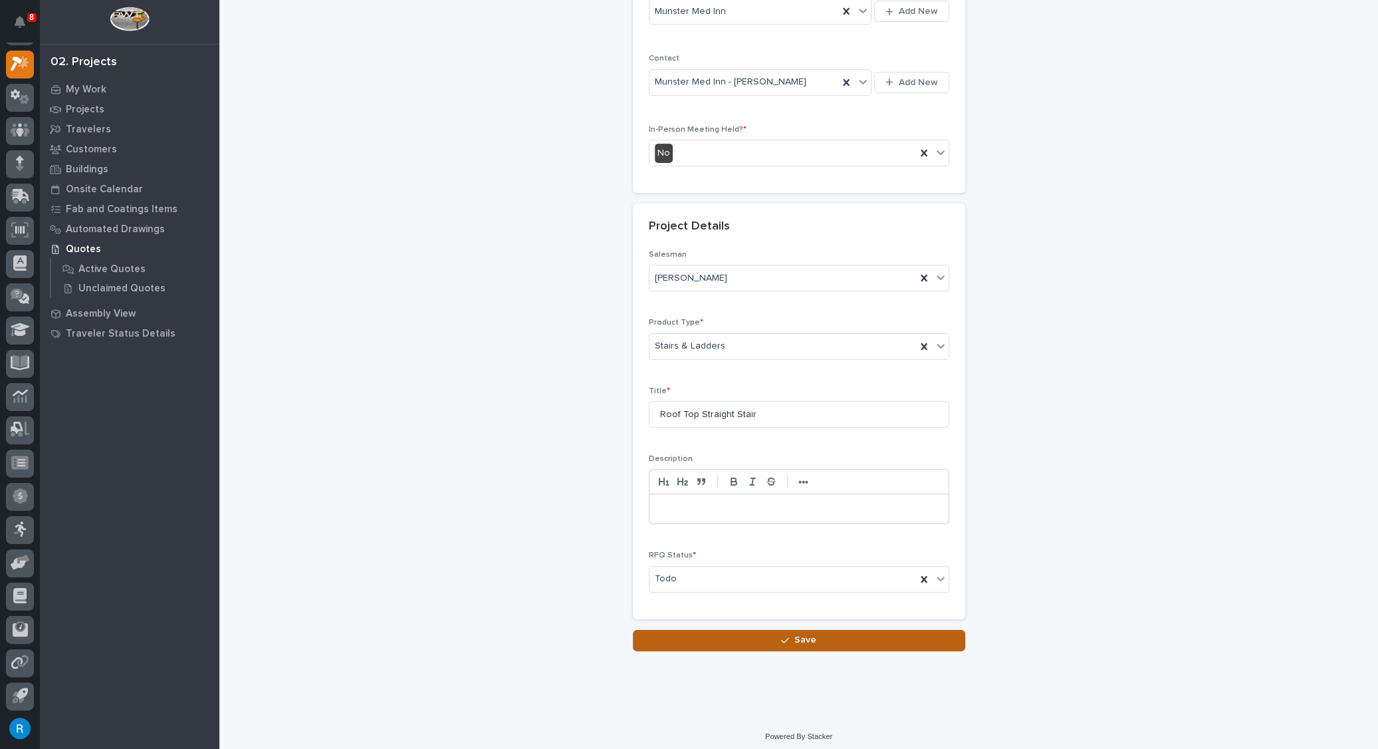
click at [795, 634] on span "Save" at bounding box center [805, 640] width 22 height 12
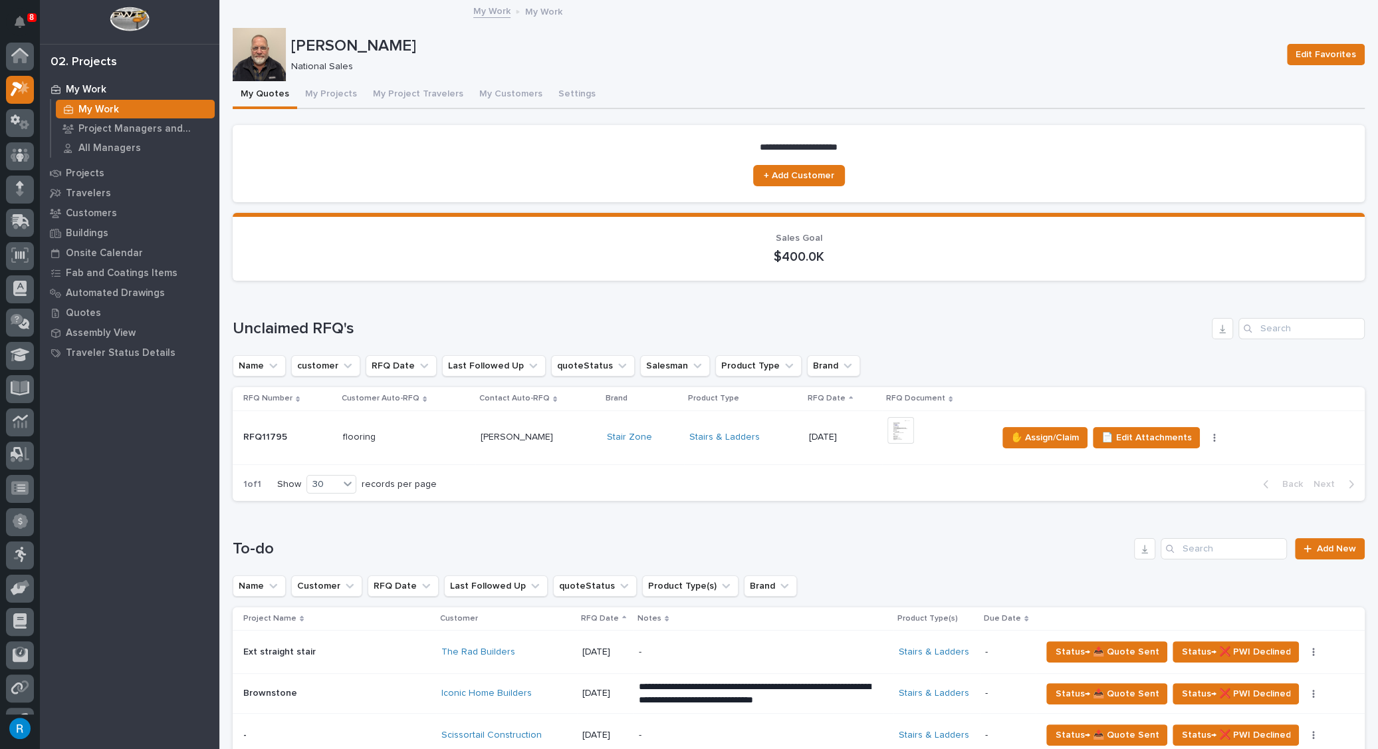
scroll to position [25, 0]
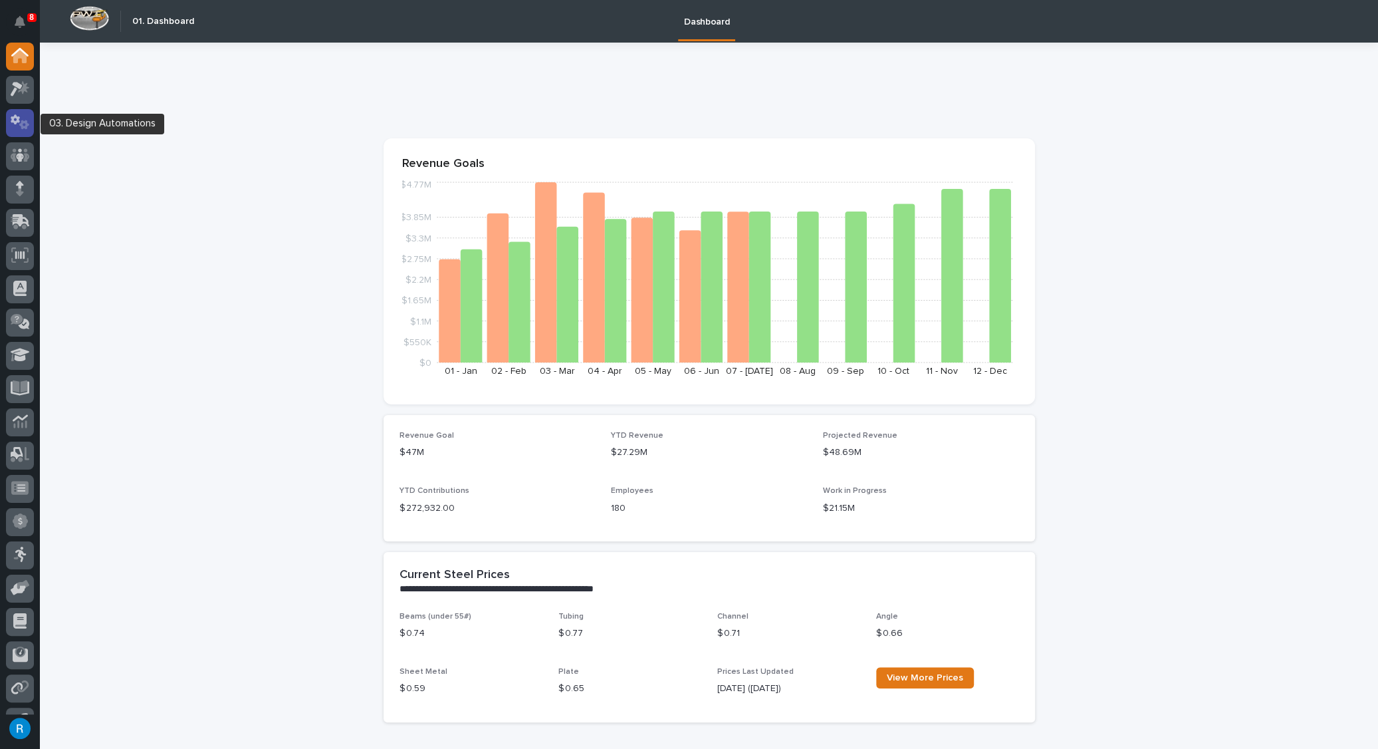
click at [14, 123] on icon at bounding box center [15, 120] width 9 height 10
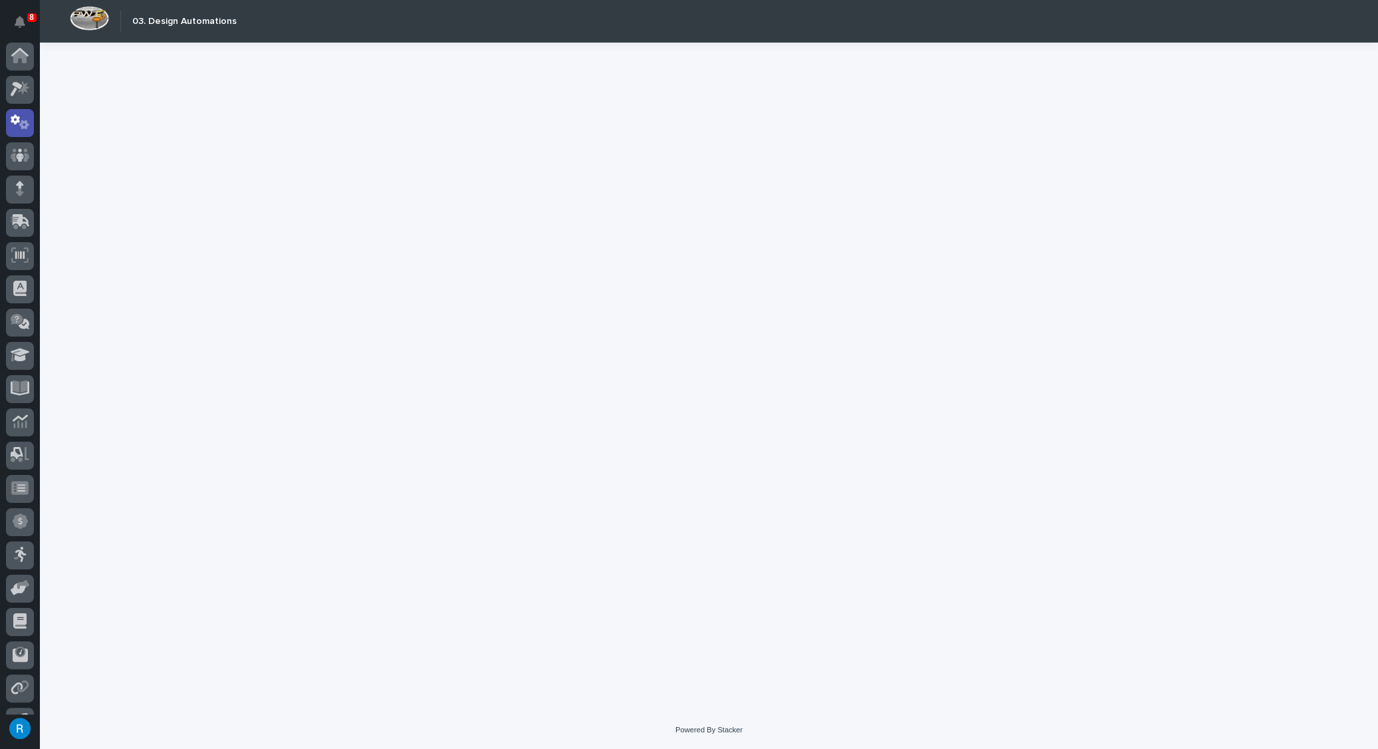
scroll to position [25, 0]
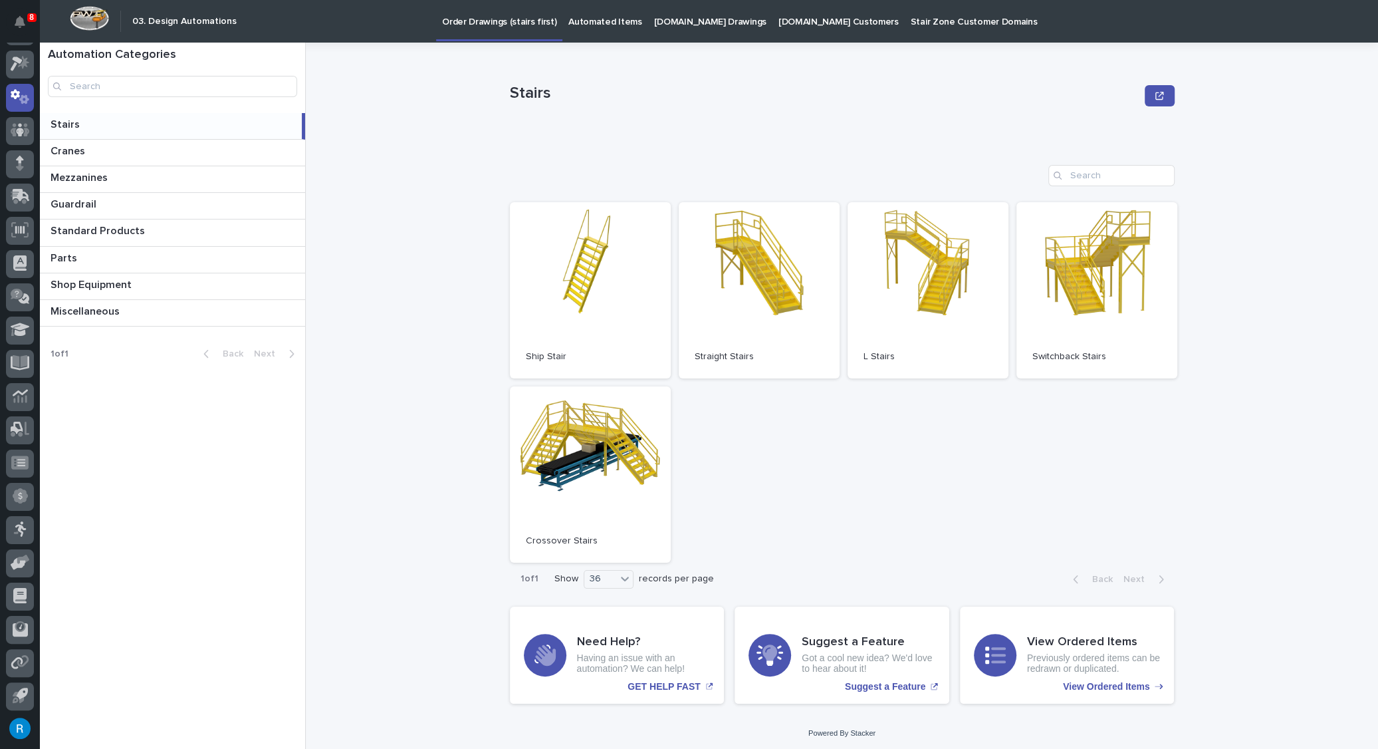
click at [587, 20] on p "Automated Items" at bounding box center [604, 14] width 73 height 28
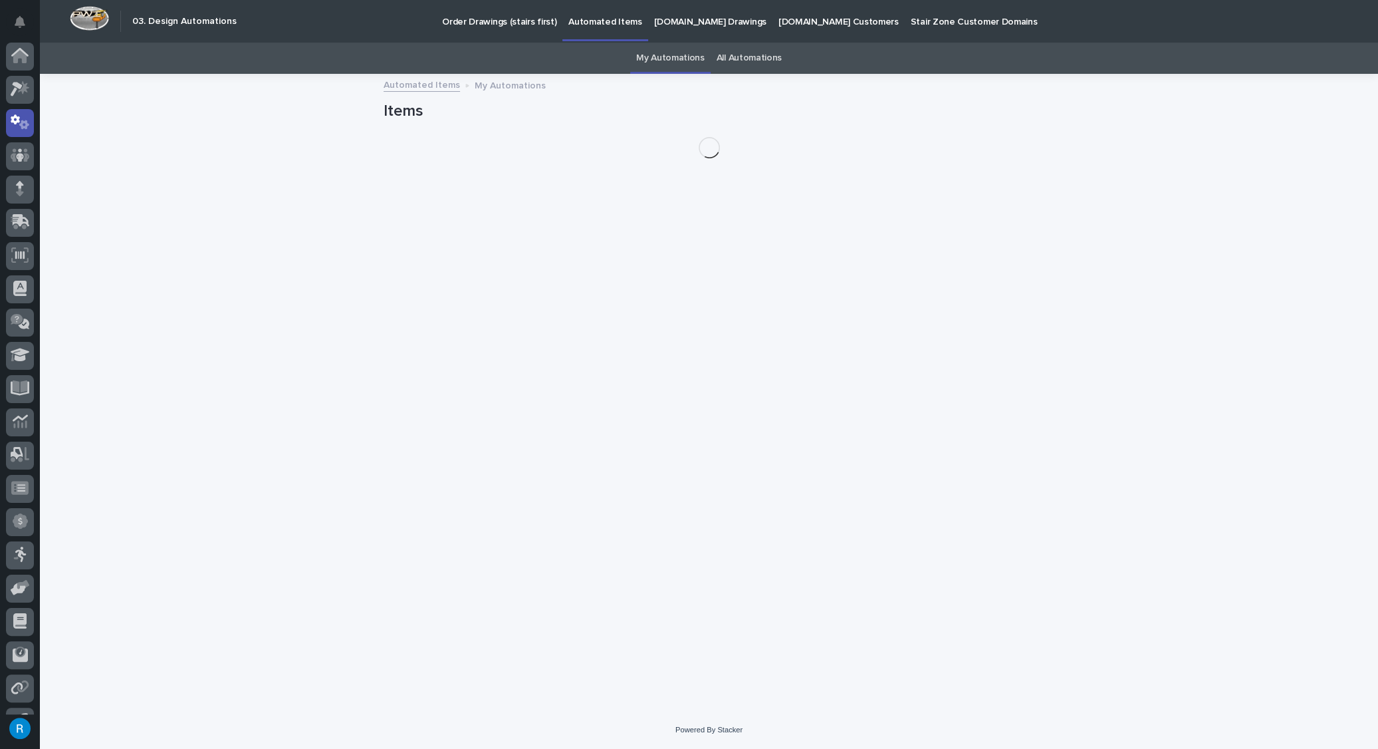
scroll to position [25, 0]
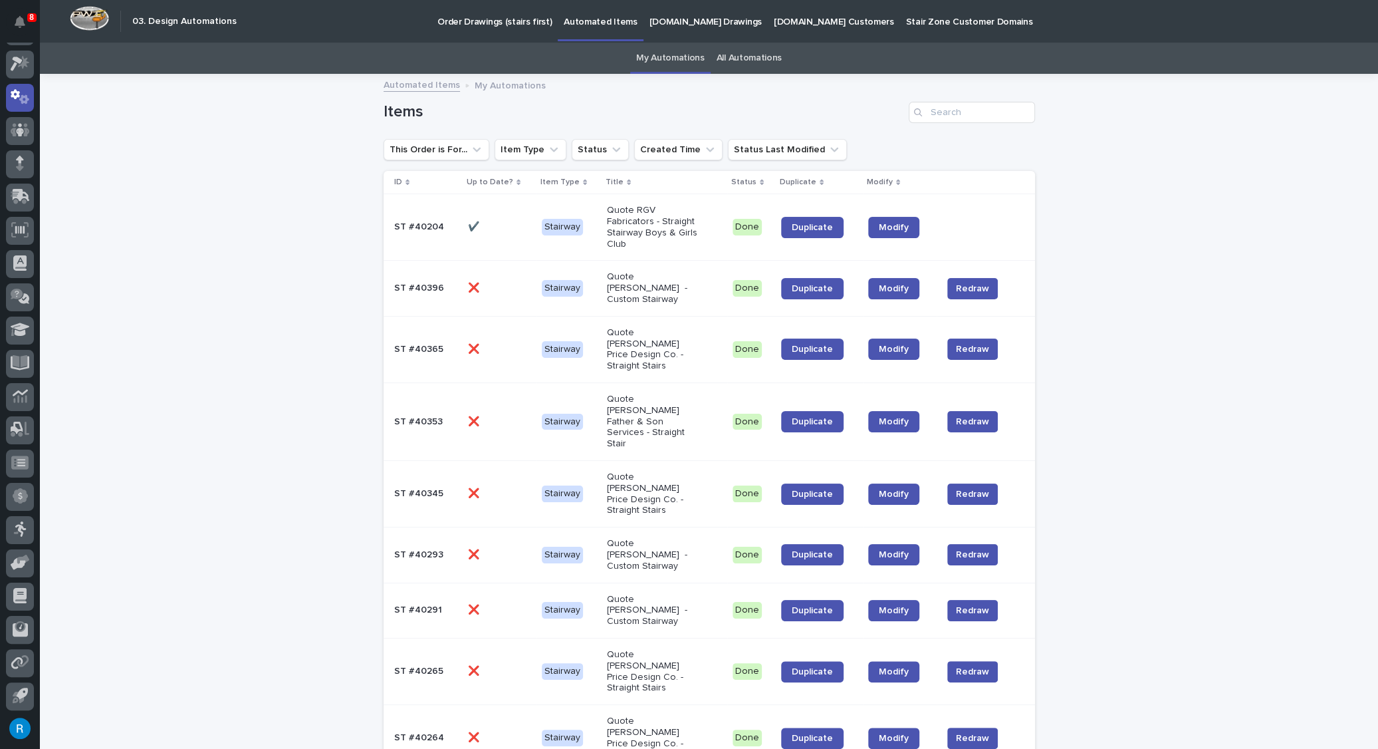
click at [690, 26] on p "StairZone.com Drawings" at bounding box center [706, 14] width 112 height 28
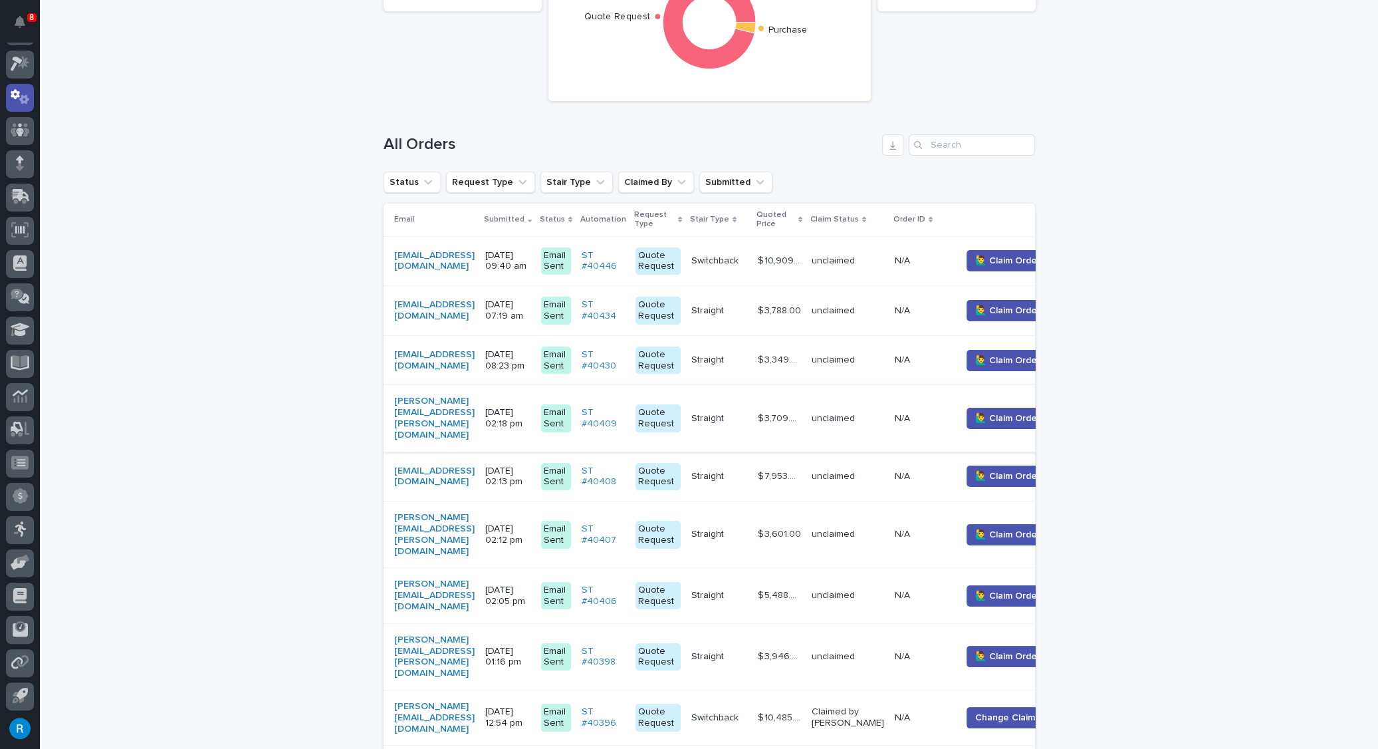
scroll to position [241, 0]
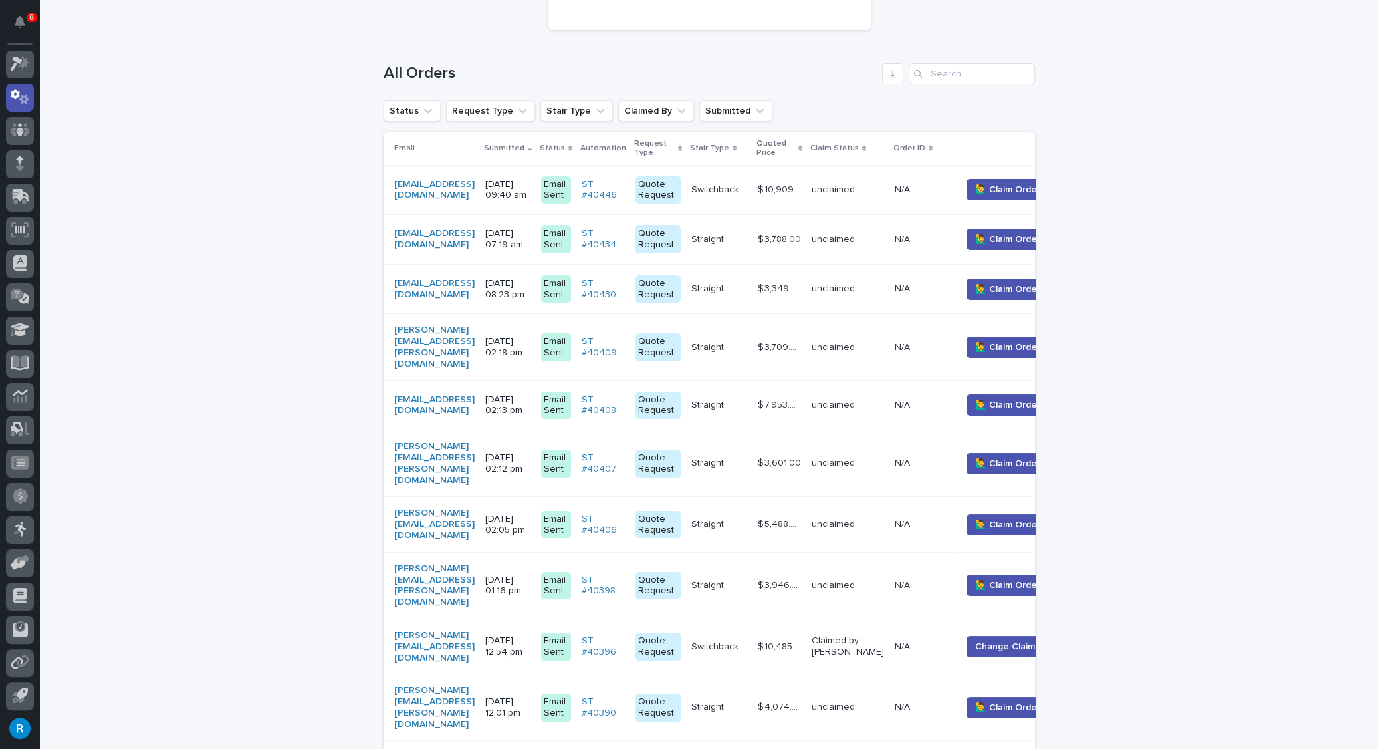
click at [475, 193] on div "jjleasingmgt@gmail.com" at bounding box center [434, 190] width 80 height 23
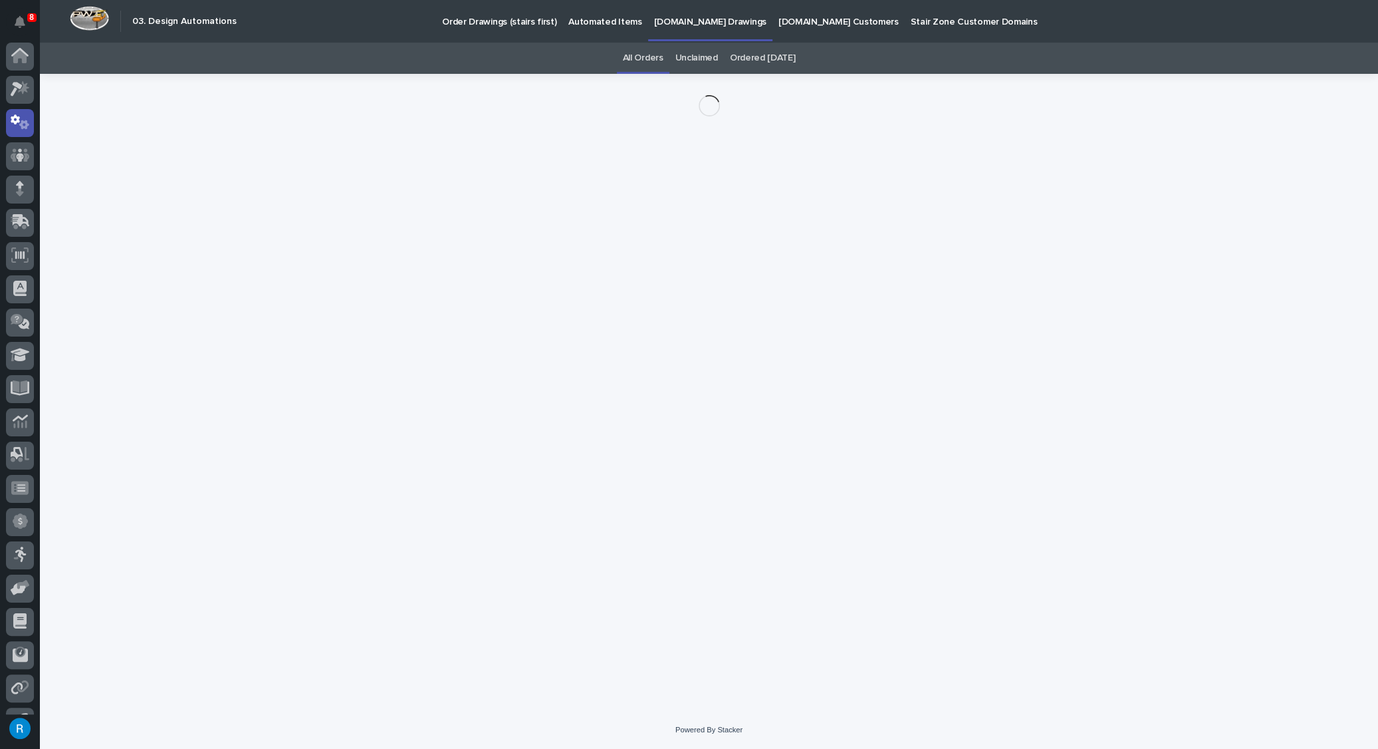
scroll to position [25, 0]
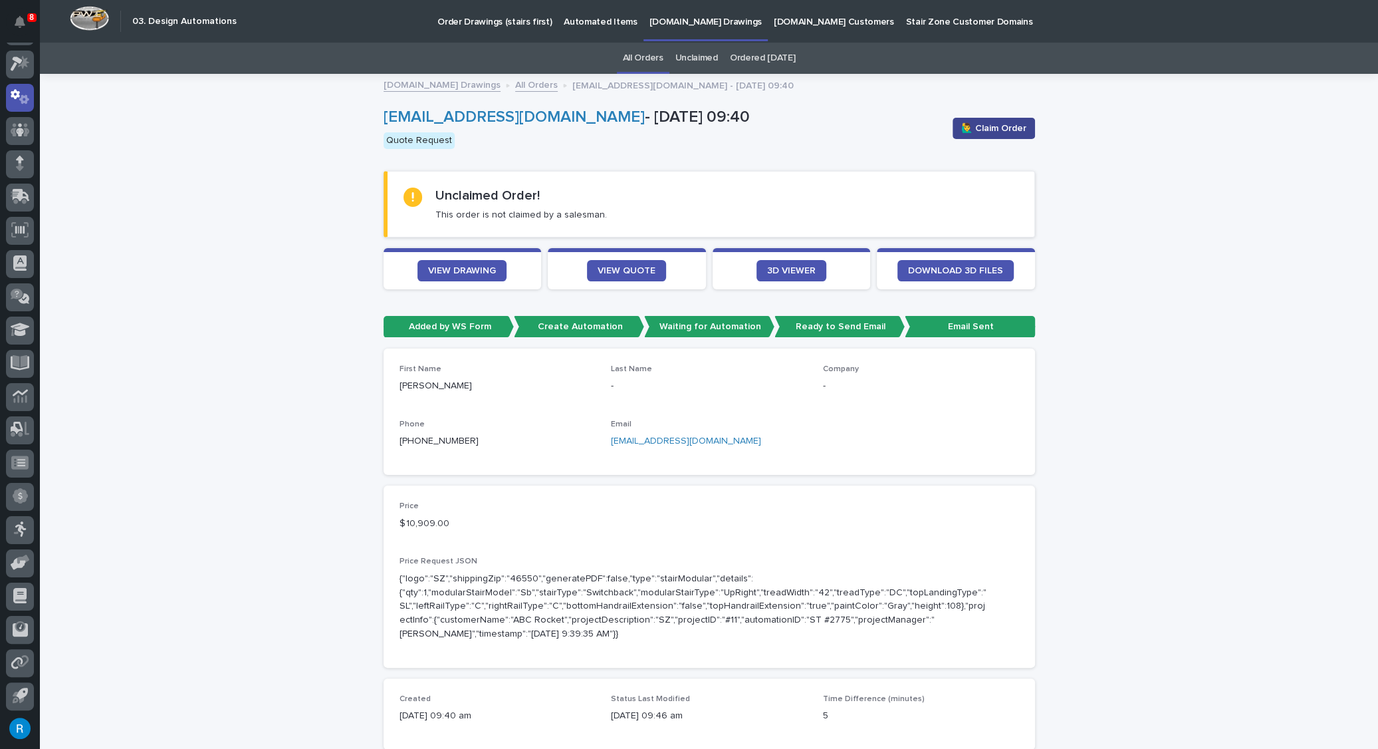
click at [1003, 129] on span "🙋‍♂️ Claim Order" at bounding box center [993, 128] width 65 height 13
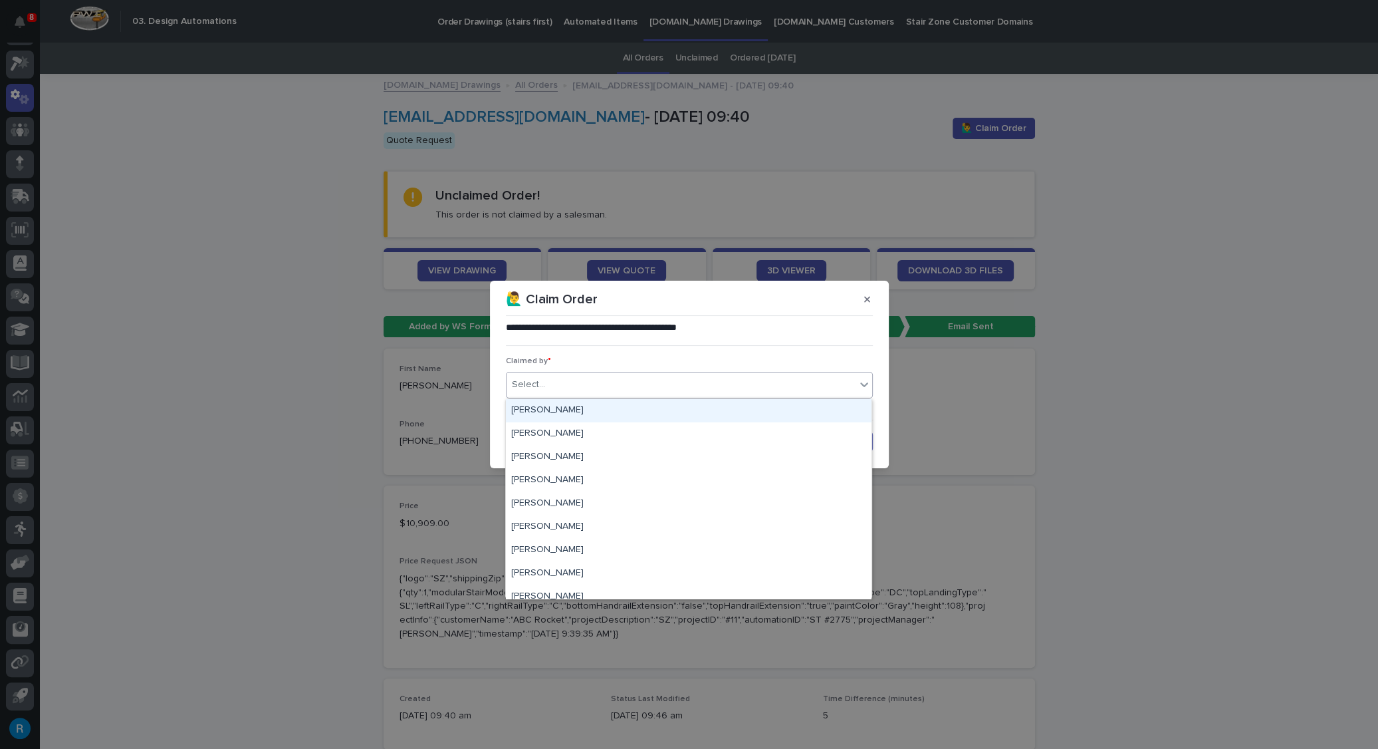
click at [544, 387] on div "Select..." at bounding box center [681, 385] width 349 height 22
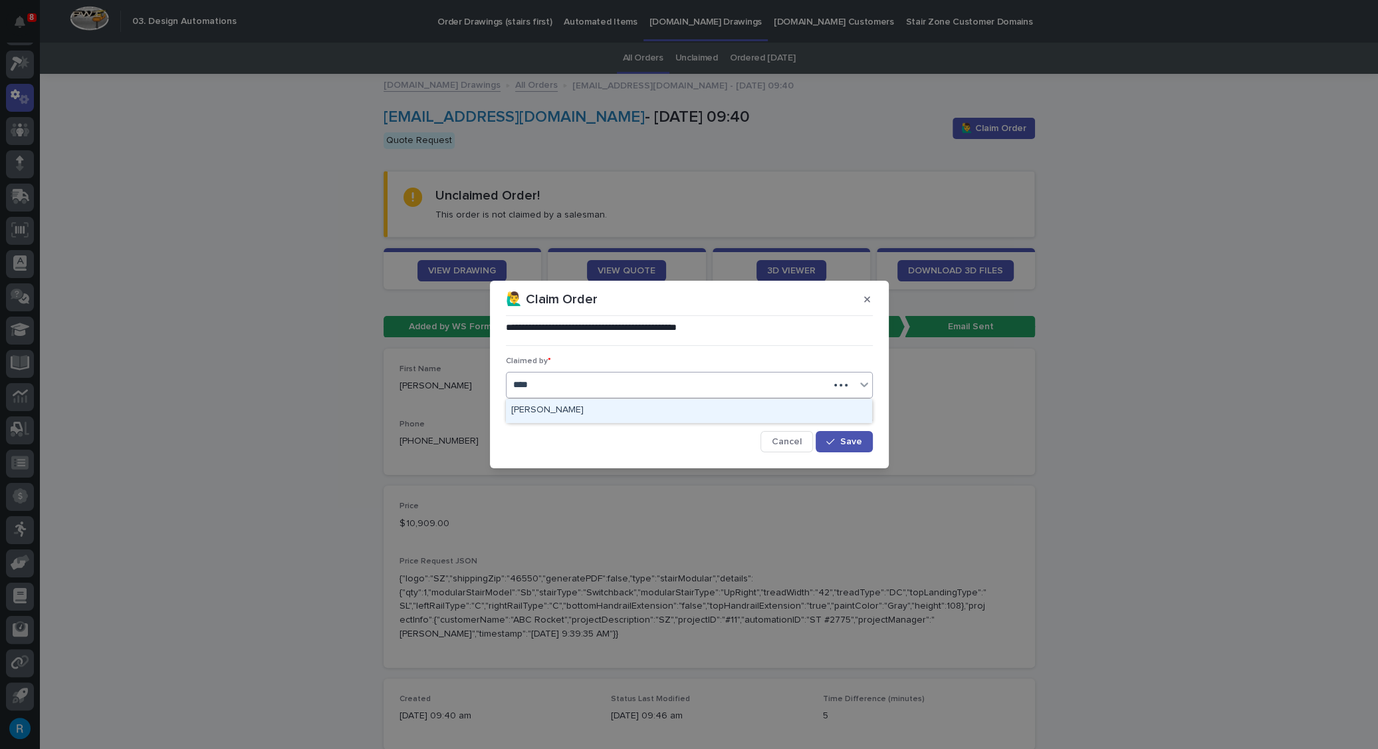
type input "*****"
click at [550, 410] on div "[PERSON_NAME]" at bounding box center [689, 410] width 366 height 23
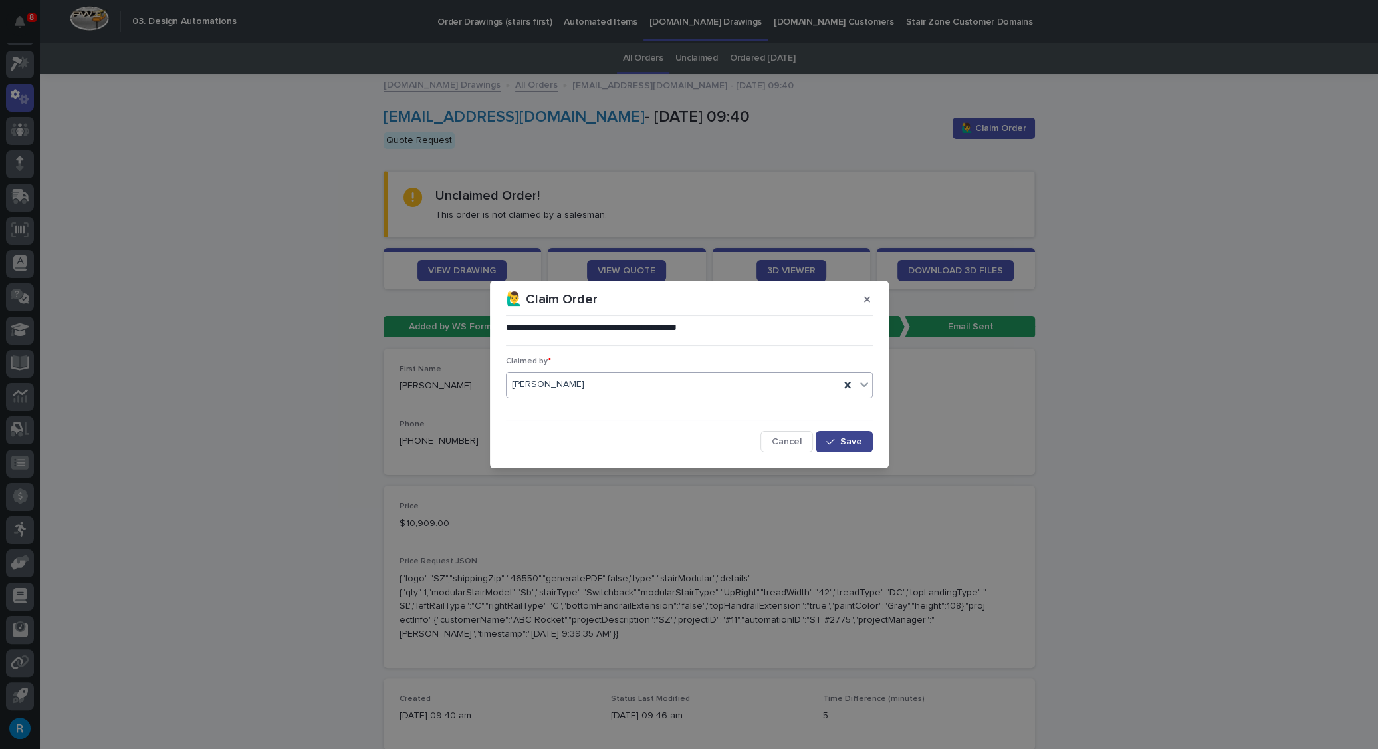
click at [834, 437] on icon "button" at bounding box center [830, 441] width 8 height 9
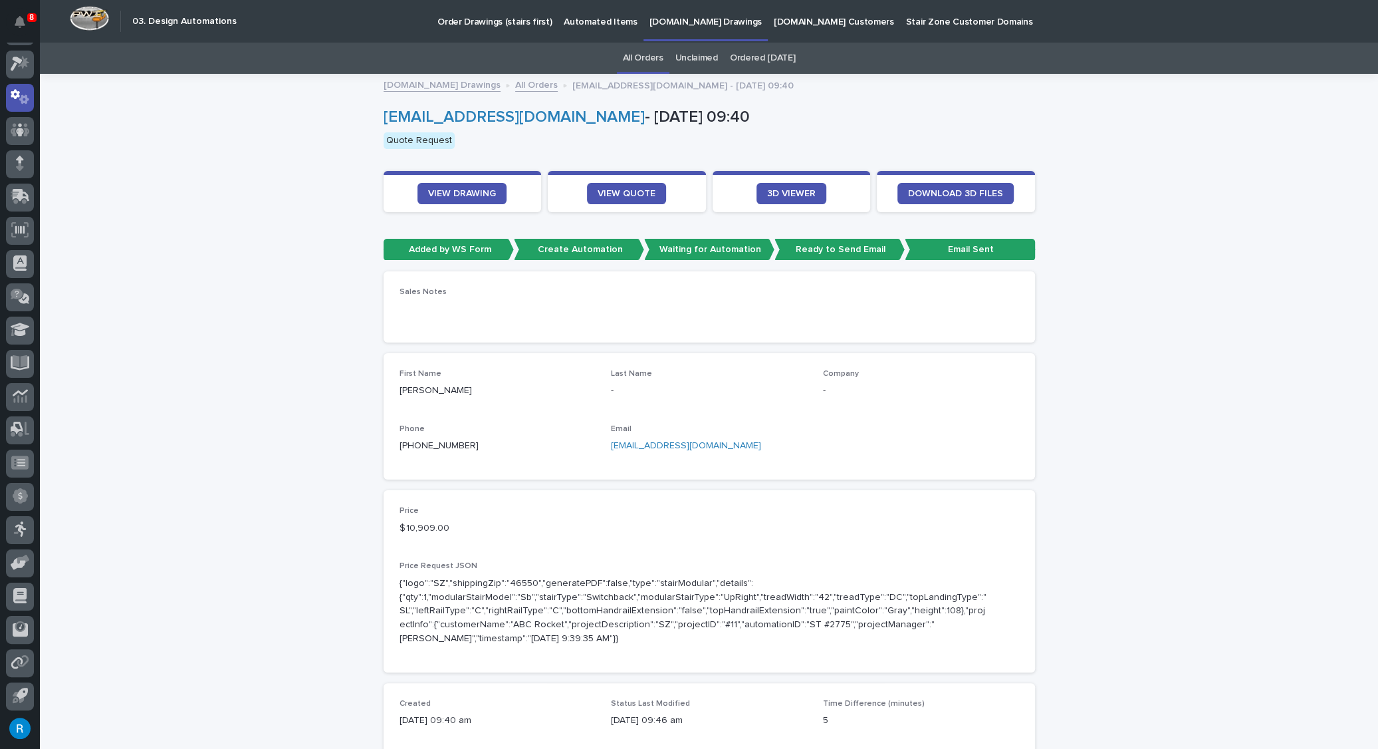
click at [470, 21] on p "Order Drawings (stairs first)" at bounding box center [494, 14] width 114 height 28
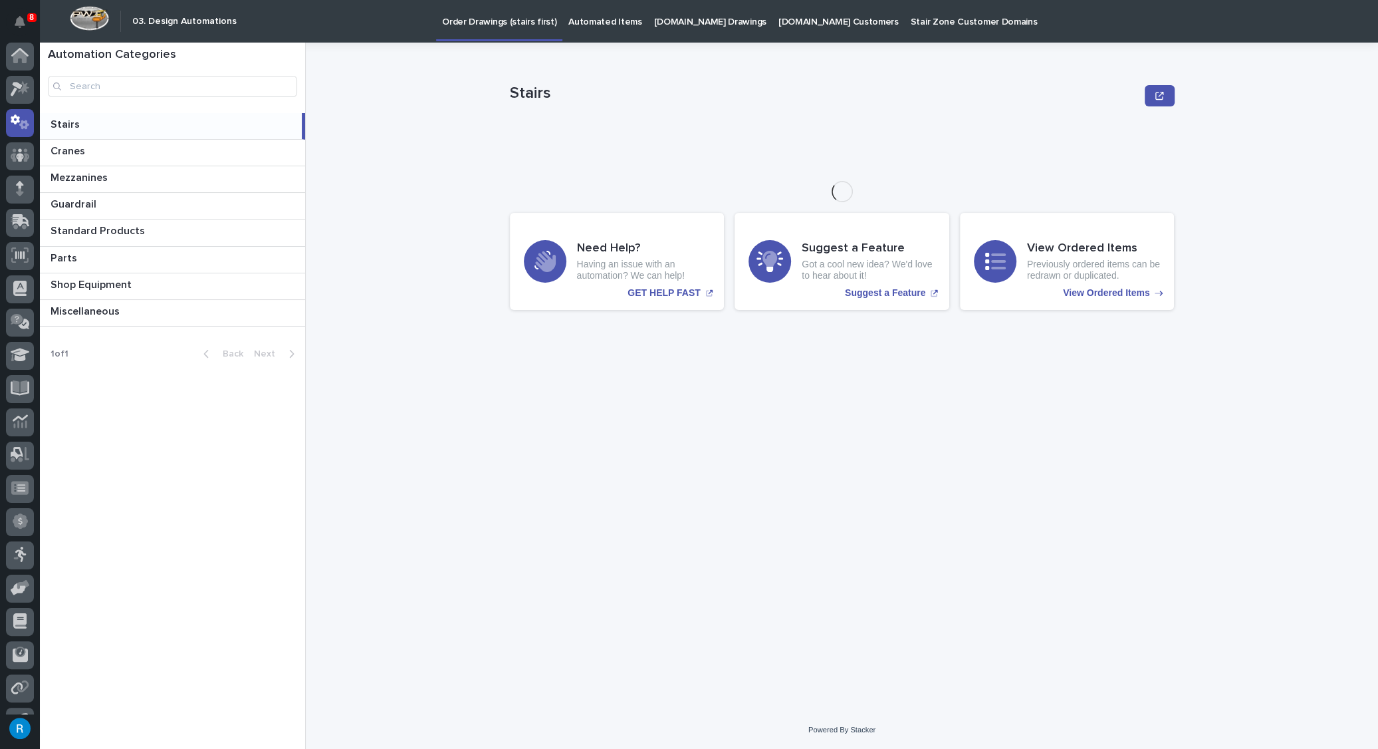
scroll to position [25, 0]
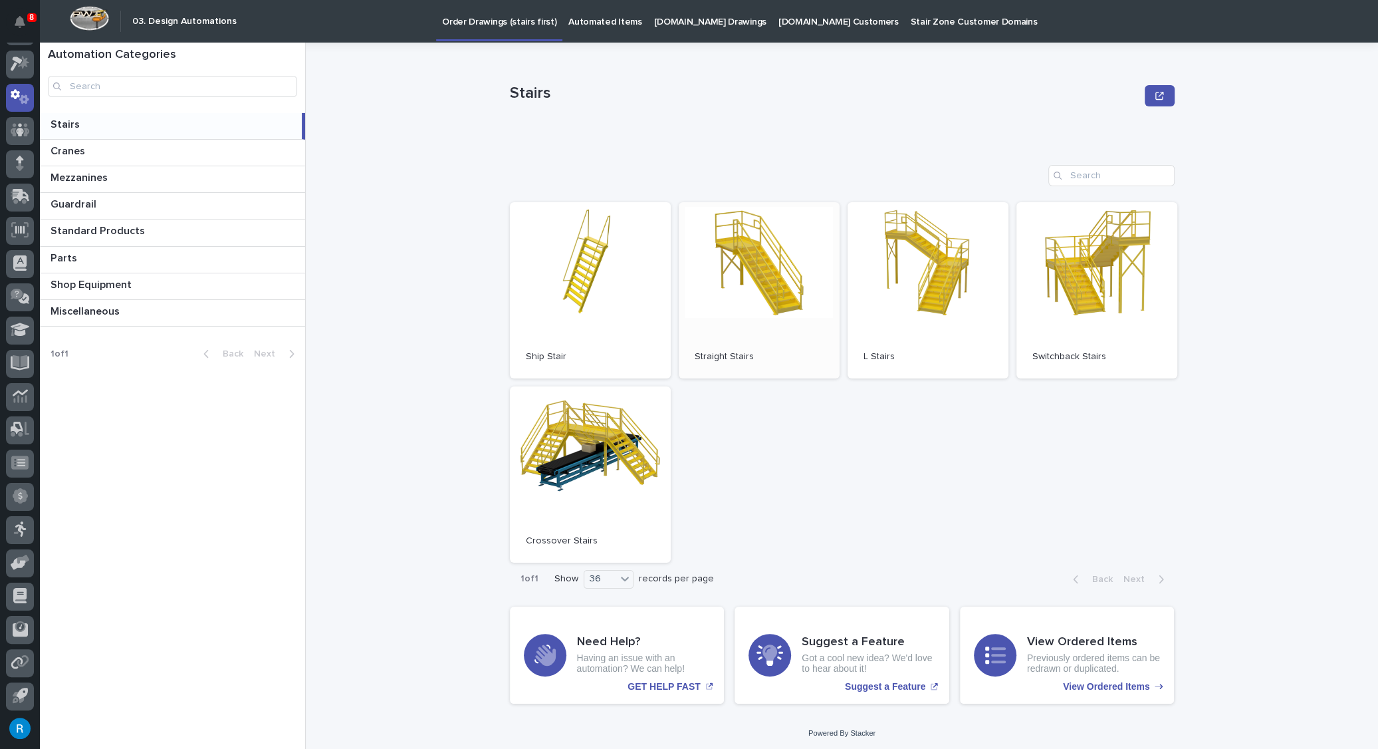
click at [744, 320] on link "Open" at bounding box center [759, 290] width 161 height 176
click at [596, 21] on p "Automated Items" at bounding box center [604, 14] width 73 height 28
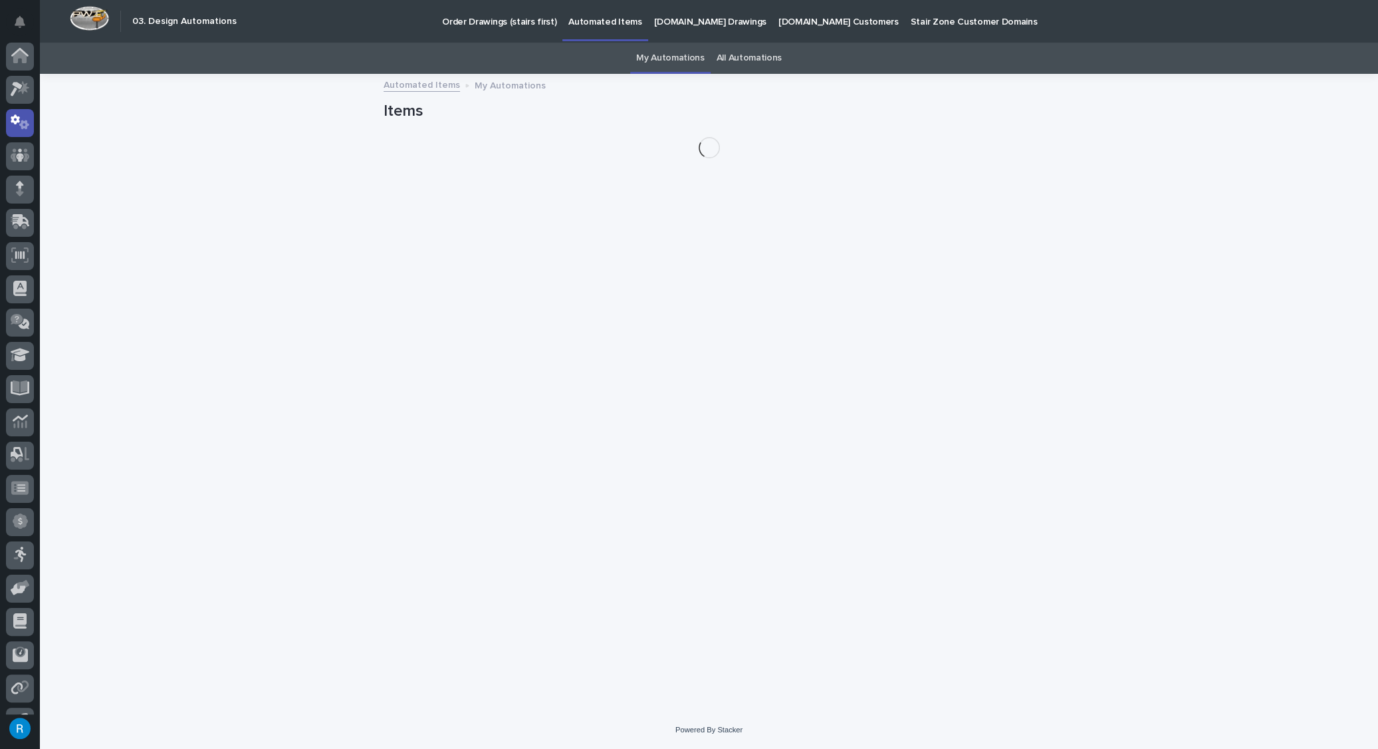
scroll to position [25, 0]
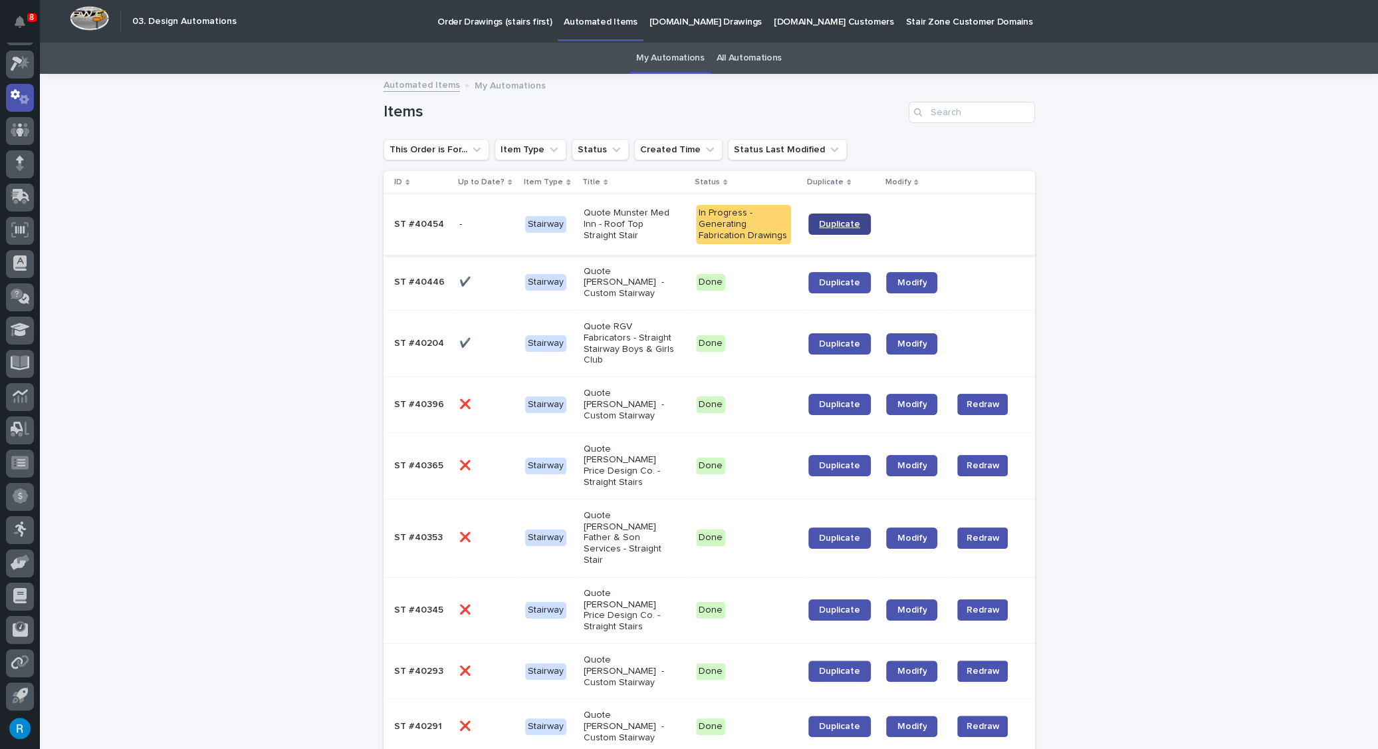
click at [826, 224] on span "Duplicate" at bounding box center [839, 223] width 41 height 9
